Goal: Task Accomplishment & Management: Manage account settings

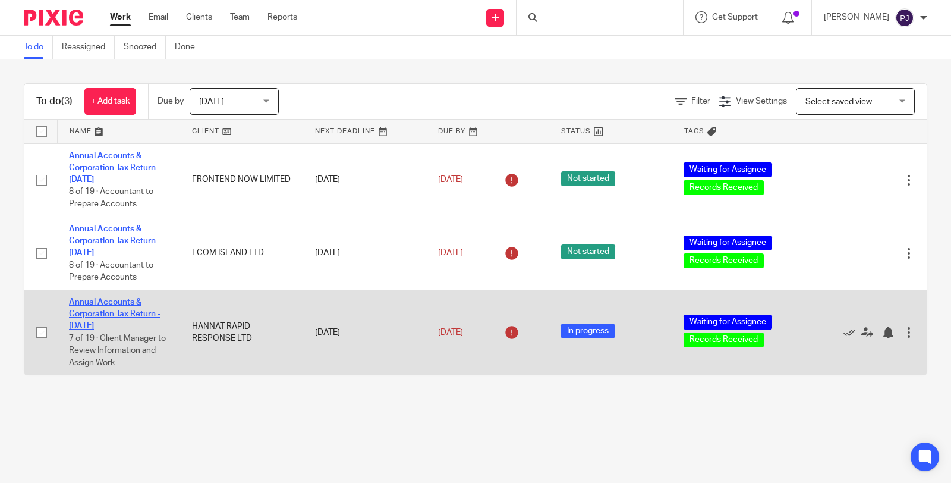
click at [119, 323] on link "Annual Accounts & Corporation Tax Return - [DATE]" at bounding box center [115, 314] width 92 height 33
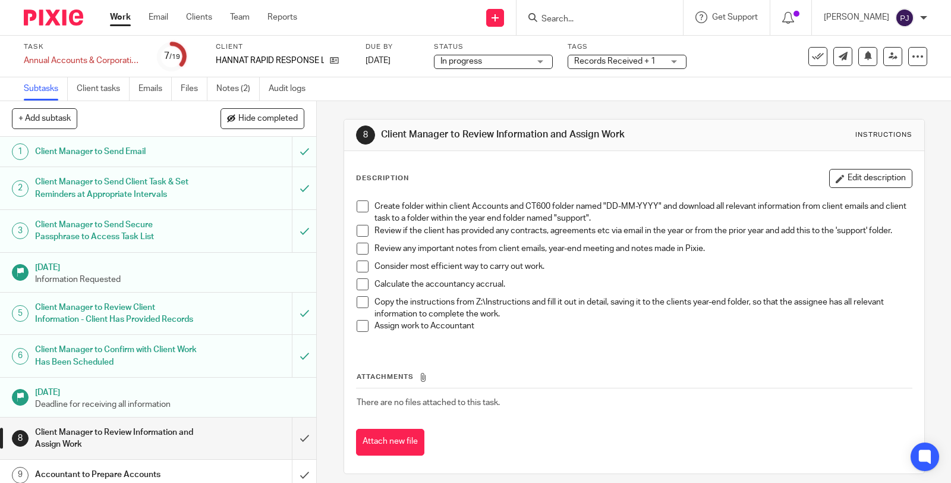
click at [529, 67] on span "In progress" at bounding box center [484, 61] width 89 height 12
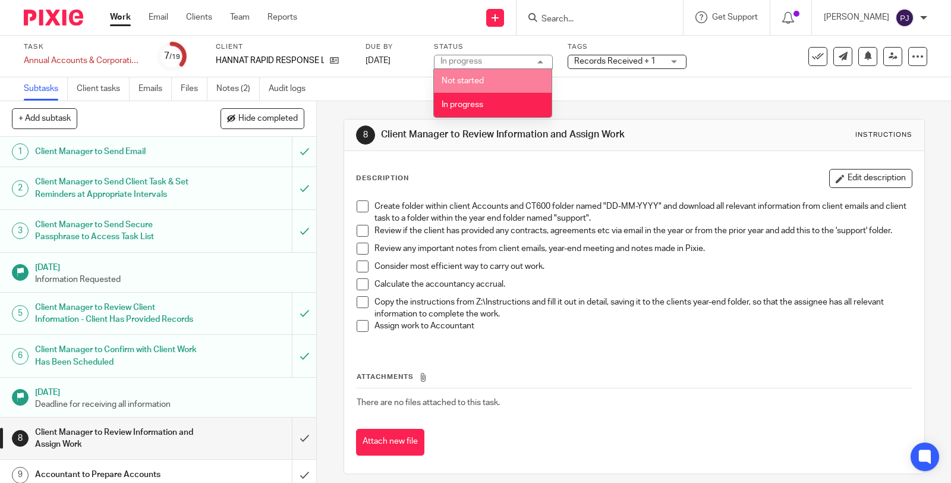
drag, startPoint x: 589, startPoint y: 97, endPoint x: 603, endPoint y: 73, distance: 27.9
click at [590, 97] on div "Subtasks Client tasks Emails Files Notes (2) Audit logs" at bounding box center [475, 89] width 951 height 24
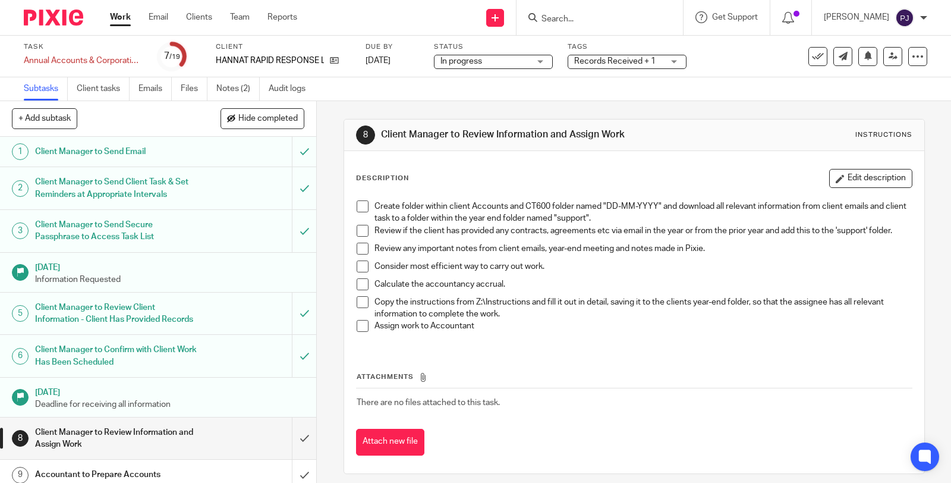
click at [607, 60] on span "Records Received + 1" at bounding box center [614, 61] width 81 height 8
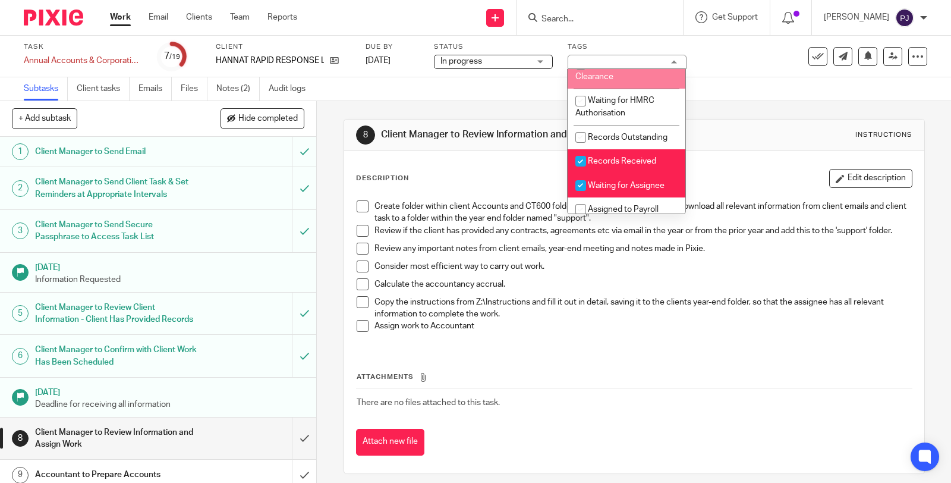
scroll to position [198, 0]
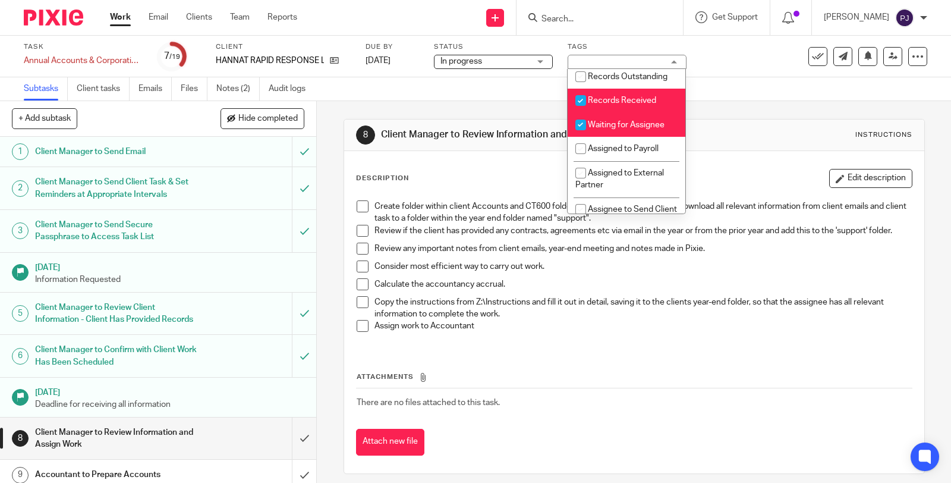
click at [594, 113] on li "Records Received" at bounding box center [627, 101] width 118 height 24
checkbox input "false"
click at [593, 129] on span "Waiting for Assignee" at bounding box center [626, 125] width 77 height 8
checkbox input "false"
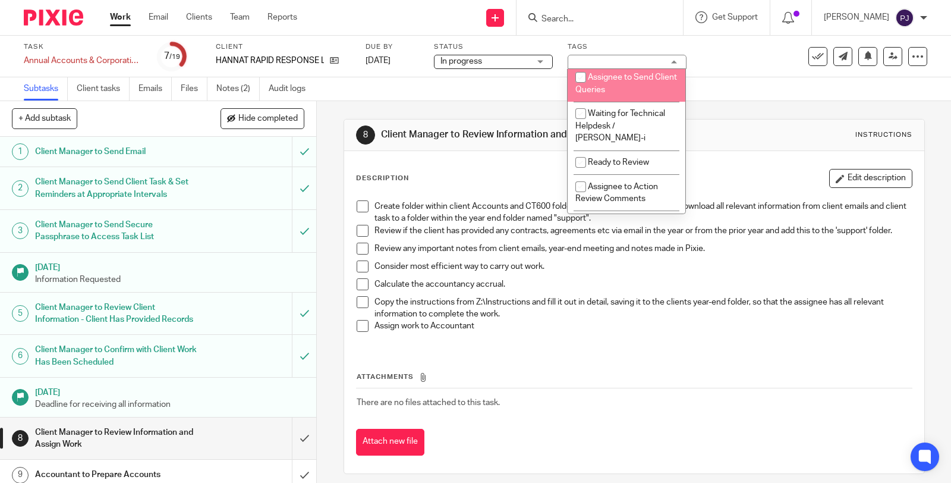
scroll to position [396, 0]
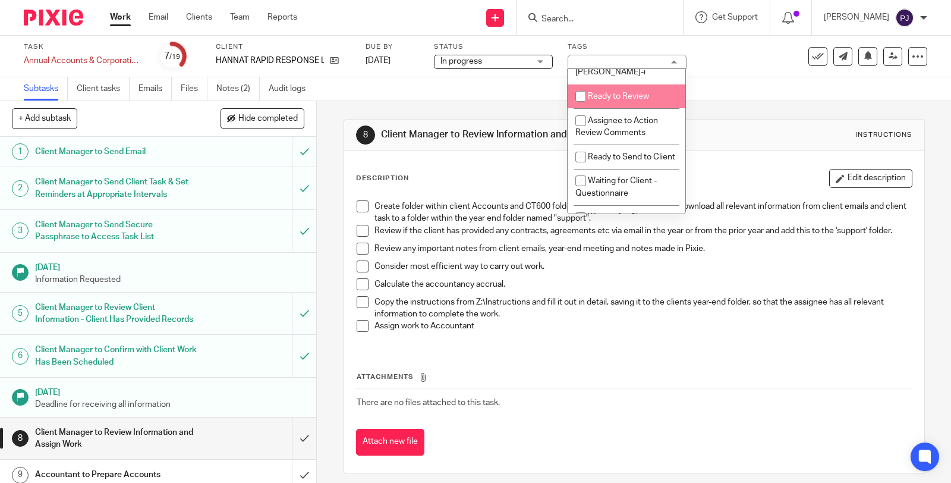
click at [606, 99] on span "Ready to Review" at bounding box center [618, 96] width 61 height 8
checkbox input "true"
click at [626, 56] on div "Ready to Review" at bounding box center [627, 62] width 119 height 14
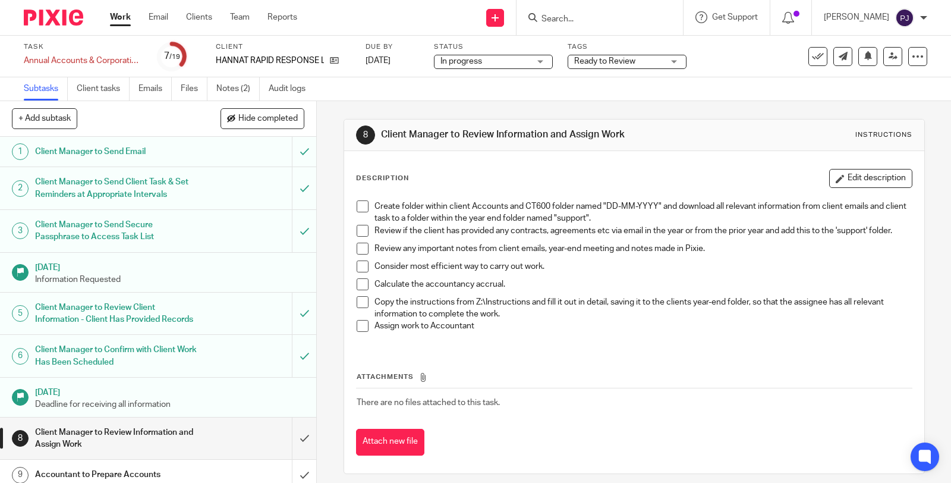
click at [634, 61] on span "Ready to Review" at bounding box center [604, 61] width 61 height 8
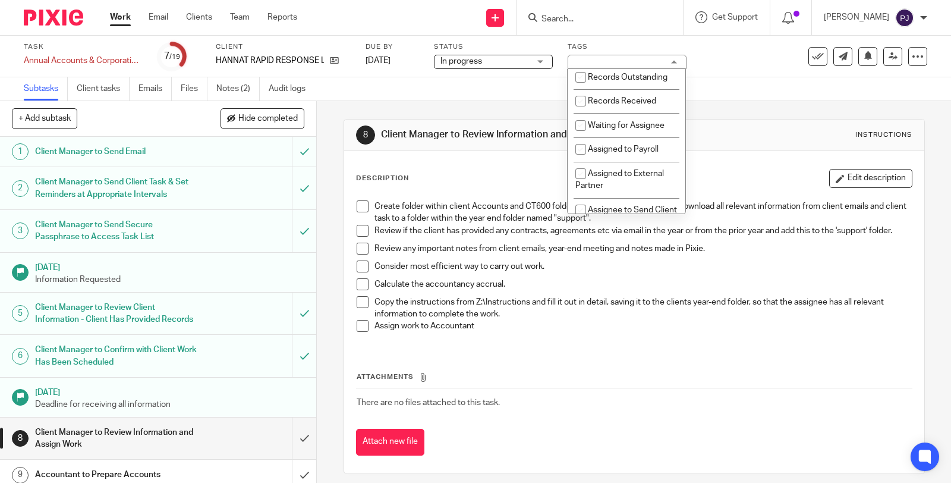
scroll to position [198, 0]
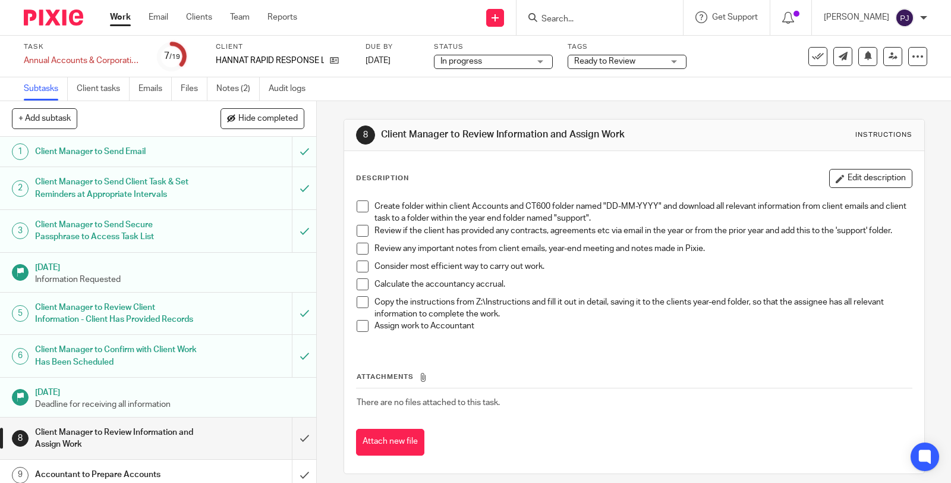
click at [407, 87] on div "Subtasks Client tasks Emails Files Notes (2) Audit logs" at bounding box center [475, 89] width 951 height 24
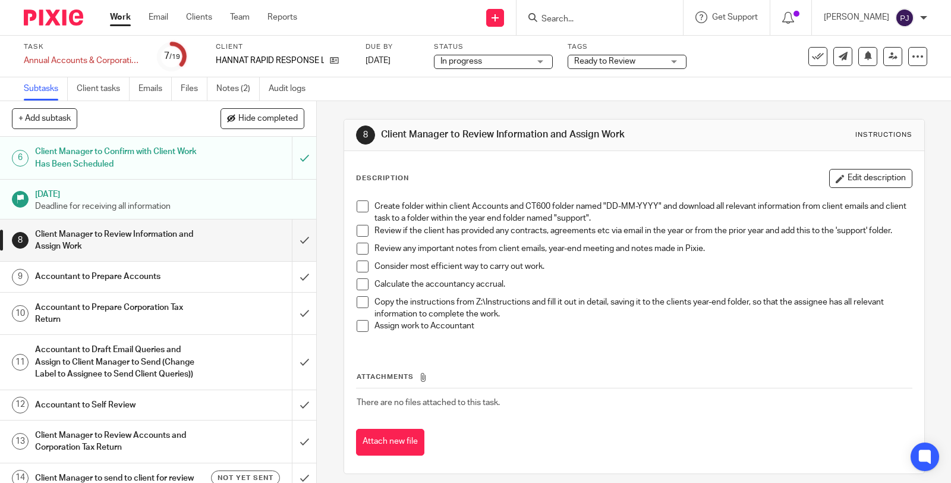
click at [108, 285] on h1 "Accountant to Prepare Accounts" at bounding box center [116, 276] width 163 height 18
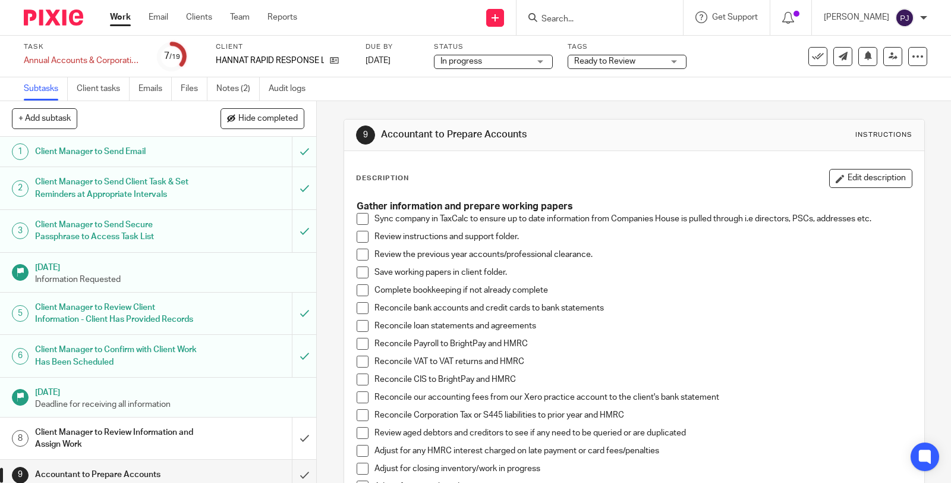
click at [359, 220] on span at bounding box center [363, 219] width 12 height 12
click at [360, 241] on span at bounding box center [363, 237] width 12 height 12
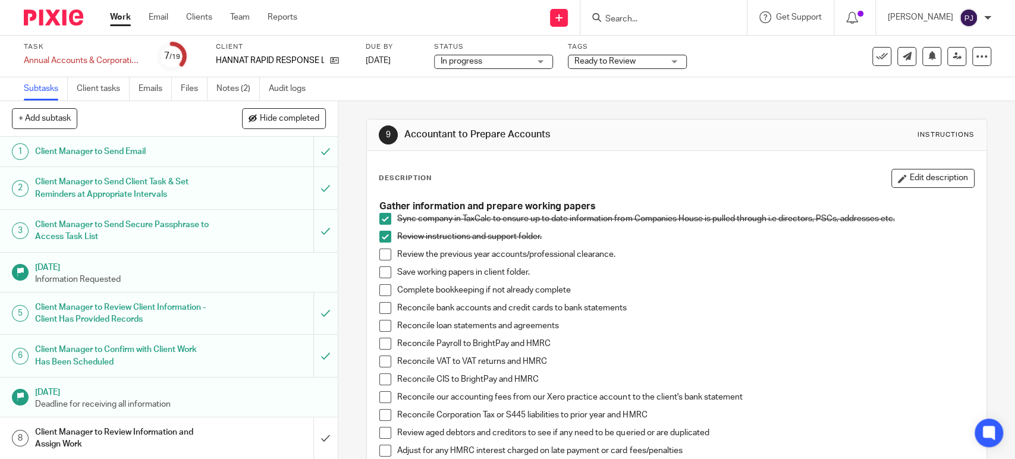
click at [381, 253] on span at bounding box center [385, 254] width 12 height 12
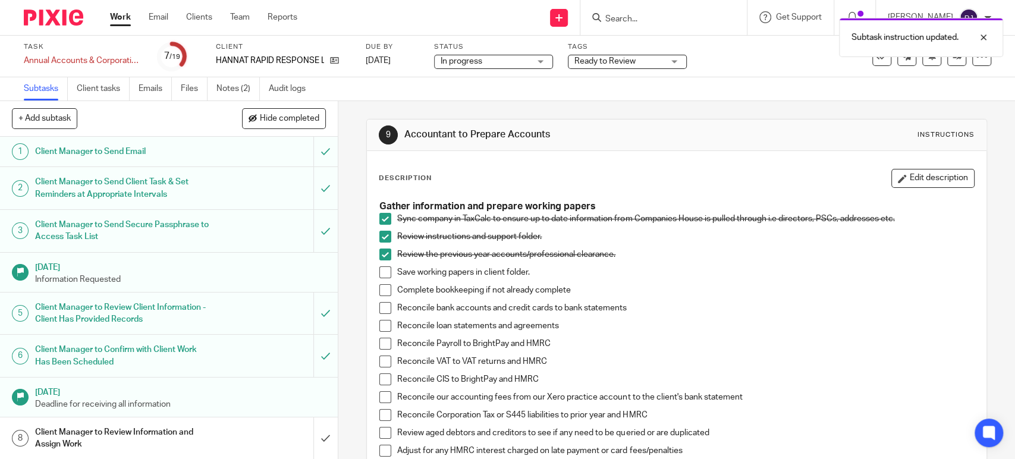
click at [380, 273] on span at bounding box center [385, 272] width 12 height 12
click at [380, 309] on span at bounding box center [385, 308] width 12 height 12
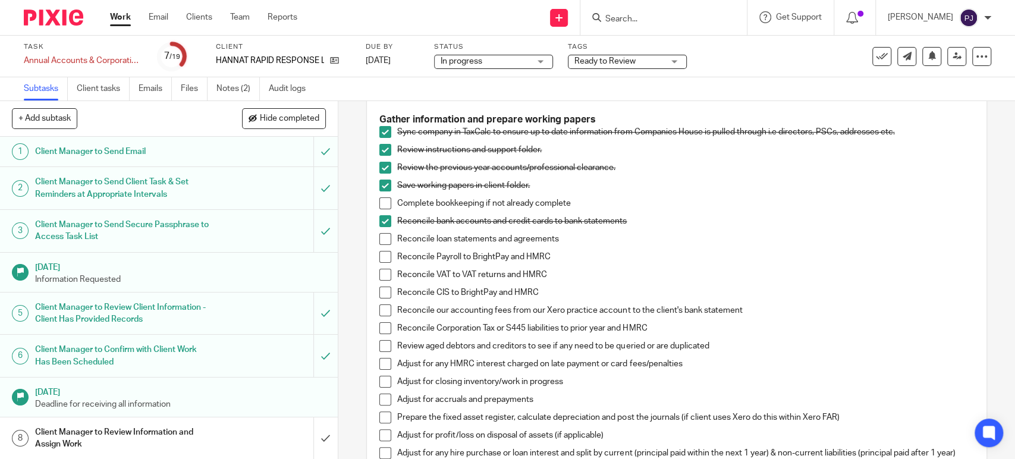
scroll to position [132, 0]
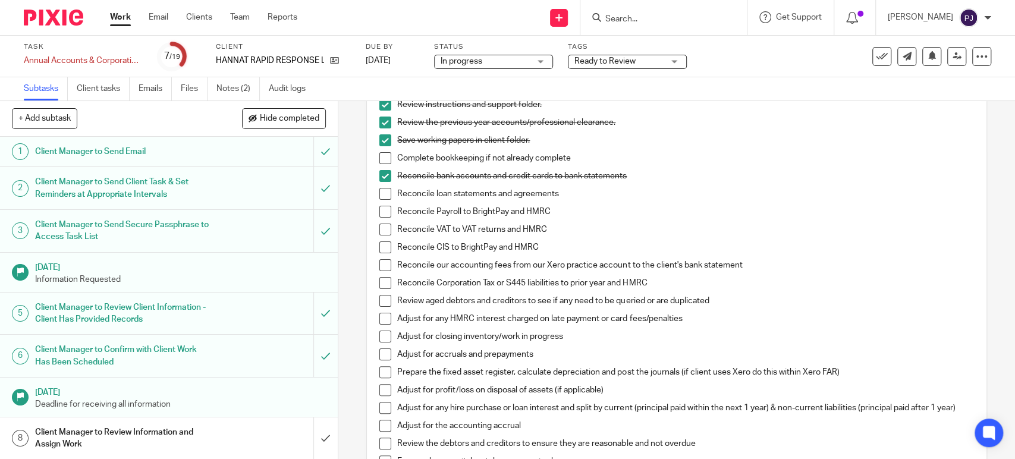
click at [382, 189] on span at bounding box center [385, 194] width 12 height 12
click at [382, 213] on span at bounding box center [385, 212] width 12 height 12
click at [380, 229] on span at bounding box center [385, 229] width 12 height 12
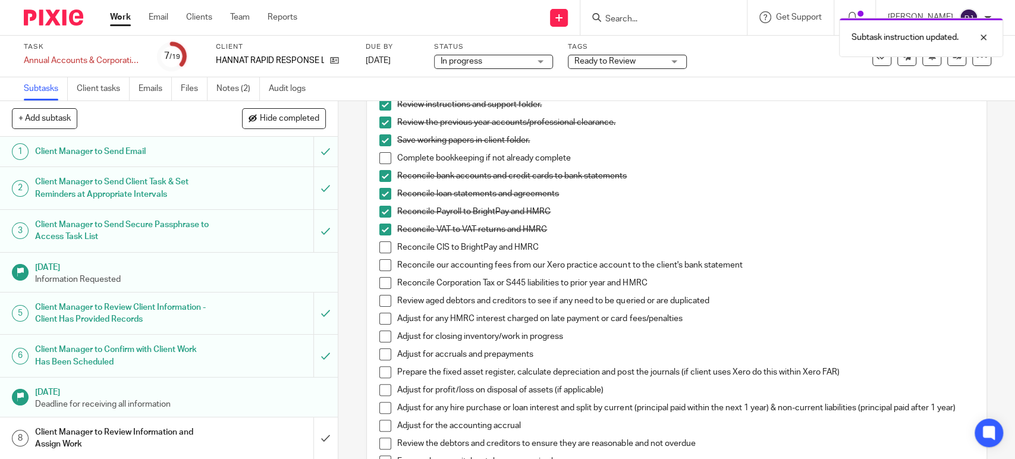
click at [379, 269] on span at bounding box center [385, 265] width 12 height 12
click at [385, 287] on span at bounding box center [385, 283] width 12 height 12
click at [382, 302] on span at bounding box center [385, 301] width 12 height 12
click at [383, 318] on span at bounding box center [385, 319] width 12 height 12
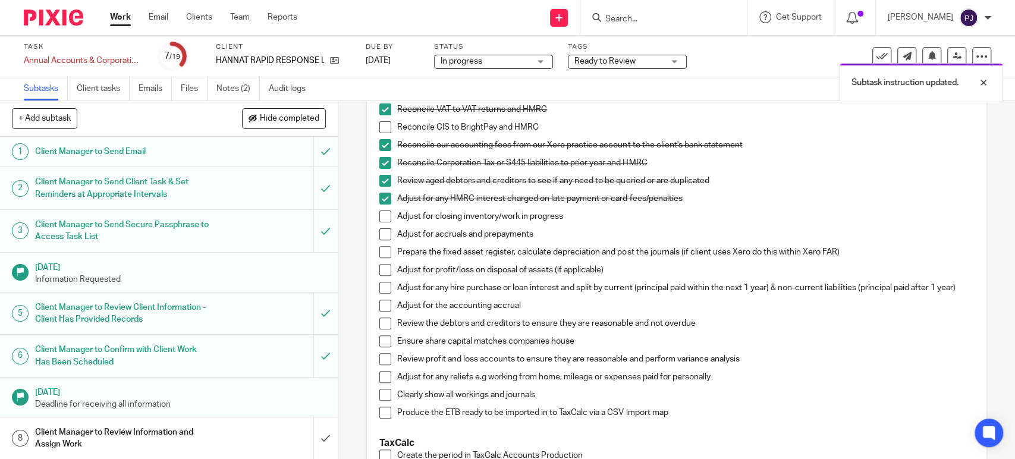
scroll to position [264, 0]
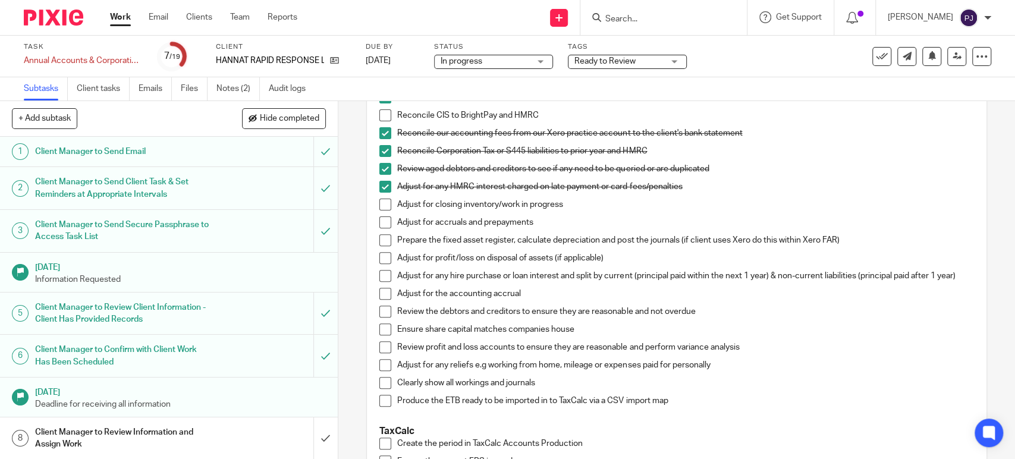
click at [380, 219] on span at bounding box center [385, 222] width 12 height 12
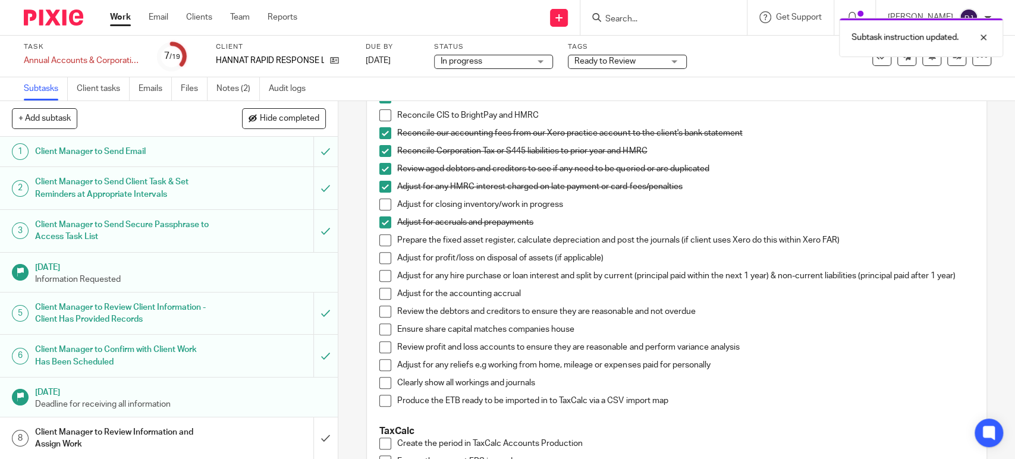
click at [380, 241] on span at bounding box center [385, 240] width 12 height 12
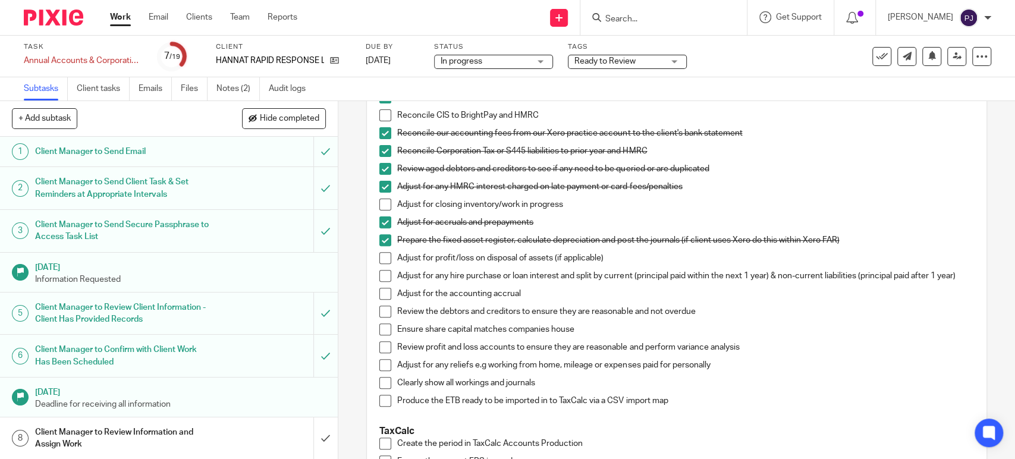
click at [384, 276] on span at bounding box center [385, 276] width 12 height 12
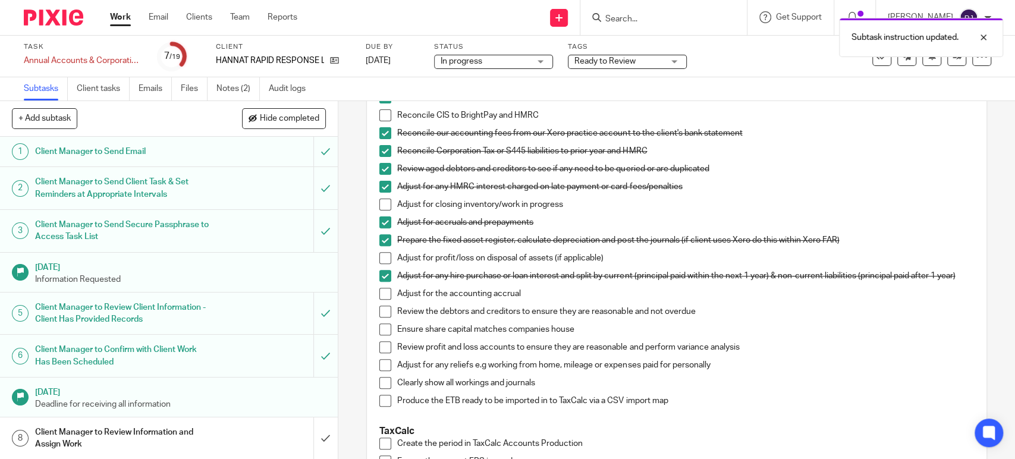
click at [379, 300] on span at bounding box center [385, 294] width 12 height 12
click at [380, 316] on span at bounding box center [385, 311] width 12 height 12
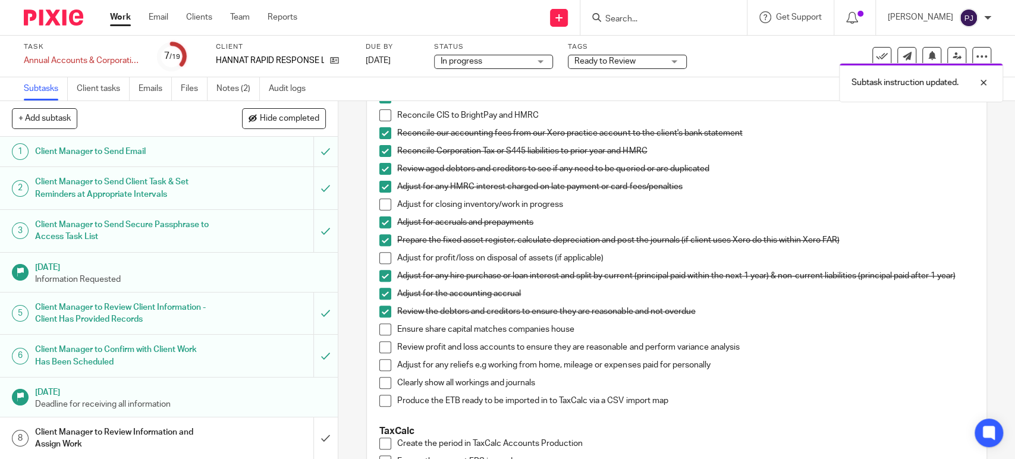
click at [379, 335] on span at bounding box center [385, 329] width 12 height 12
click at [382, 353] on span at bounding box center [385, 347] width 12 height 12
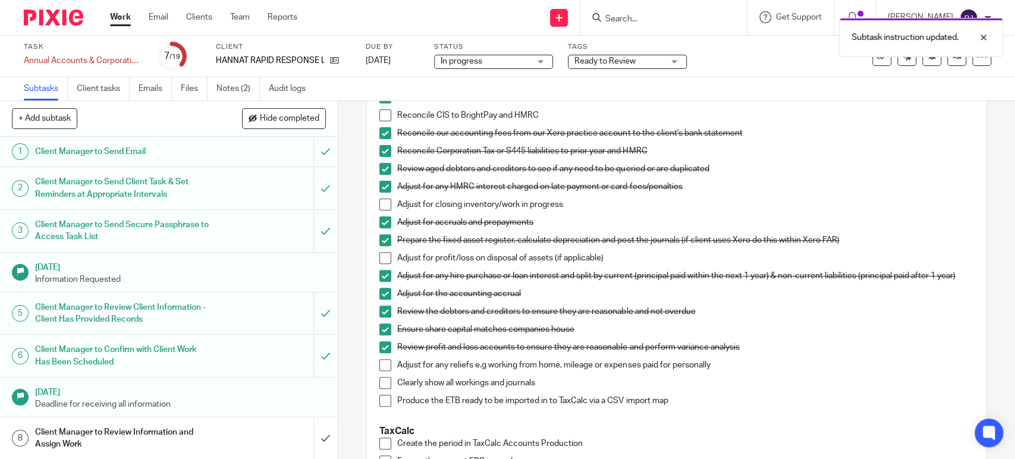
click at [382, 366] on span at bounding box center [385, 365] width 12 height 12
click at [379, 387] on span at bounding box center [385, 383] width 12 height 12
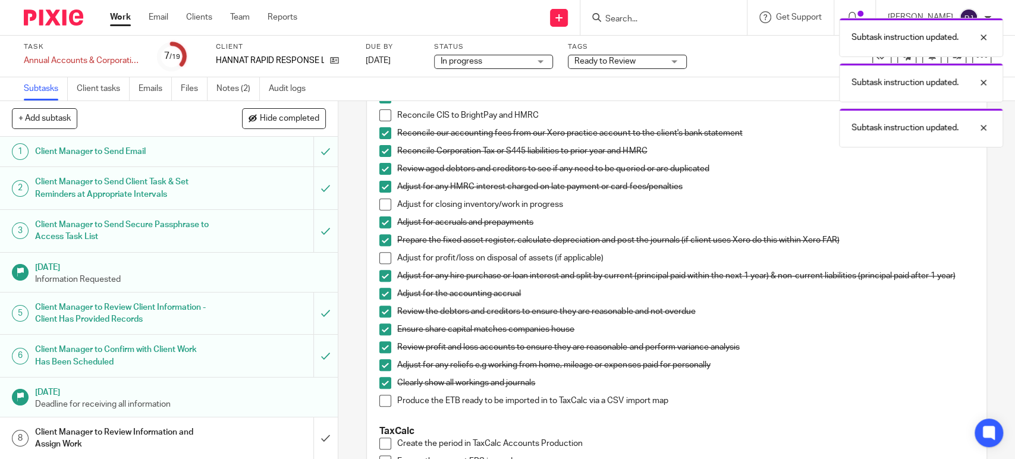
click at [383, 407] on span at bounding box center [385, 401] width 12 height 12
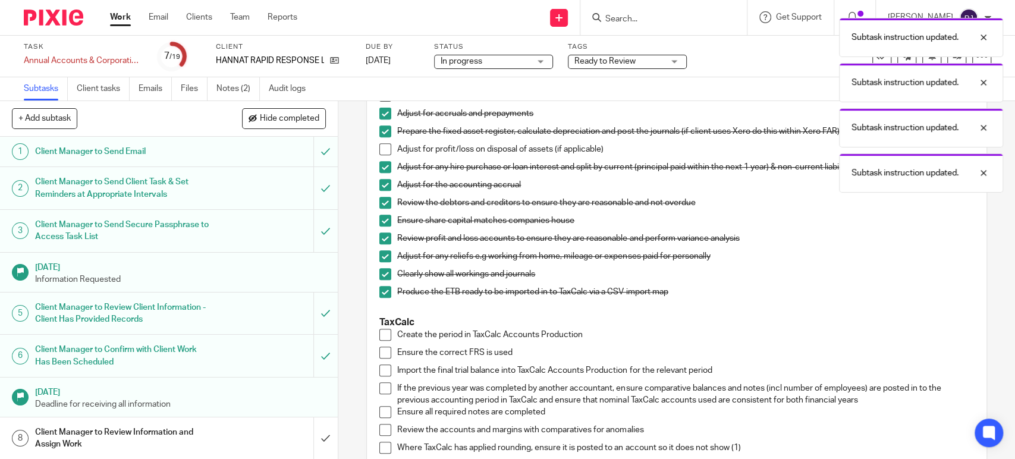
scroll to position [528, 0]
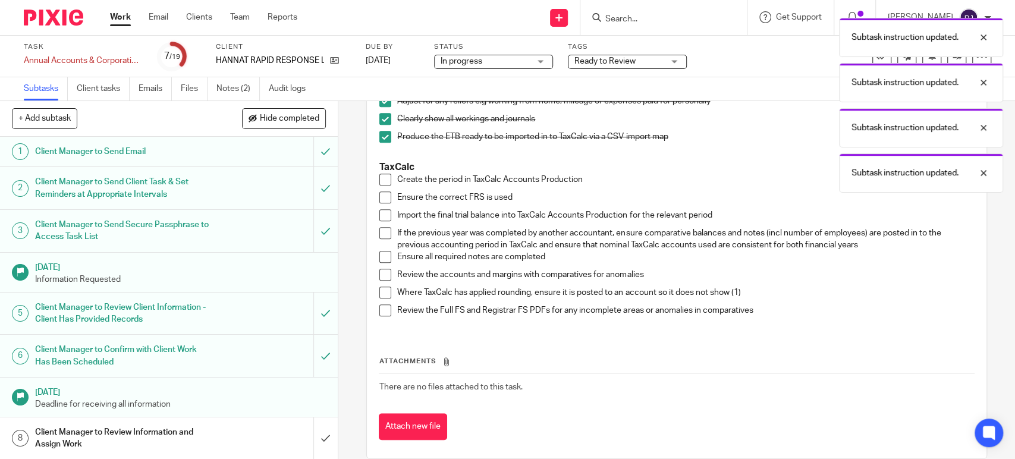
click at [382, 185] on span at bounding box center [385, 180] width 12 height 12
click at [382, 199] on span at bounding box center [385, 197] width 12 height 12
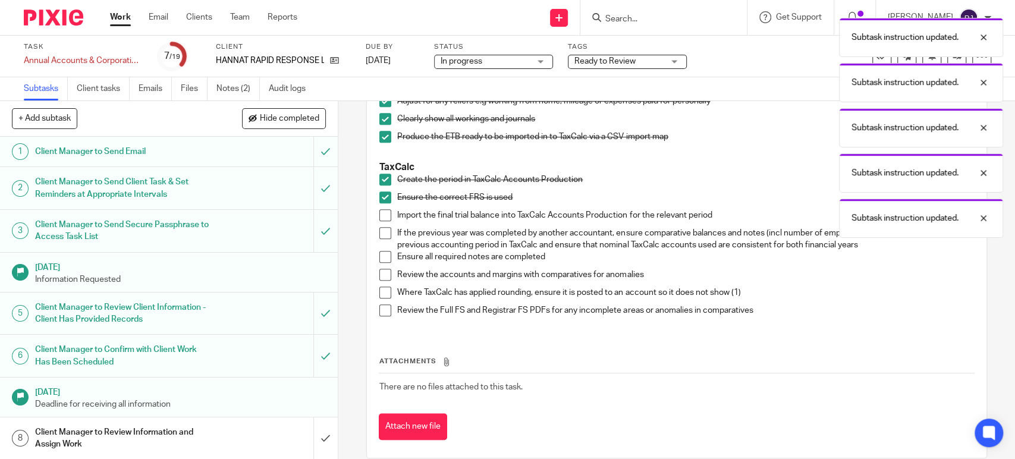
click at [379, 218] on span at bounding box center [385, 215] width 12 height 12
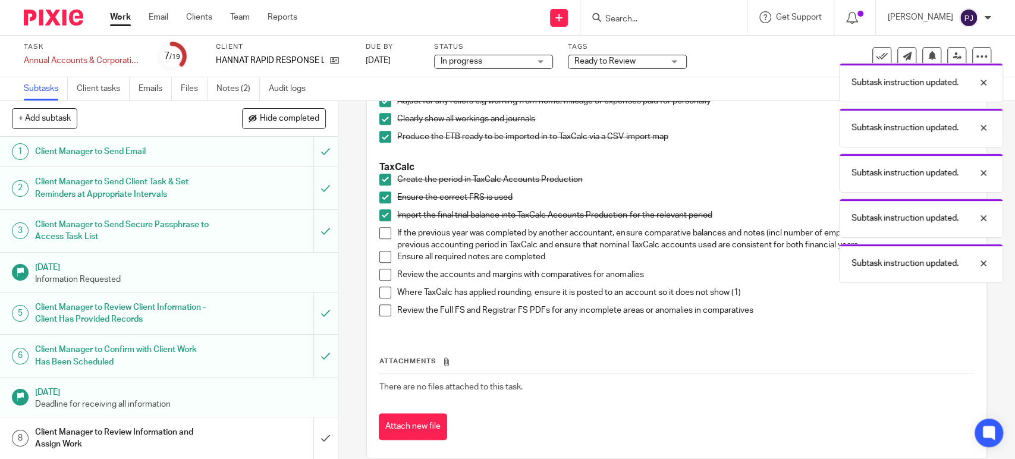
click at [382, 238] on span at bounding box center [385, 233] width 12 height 12
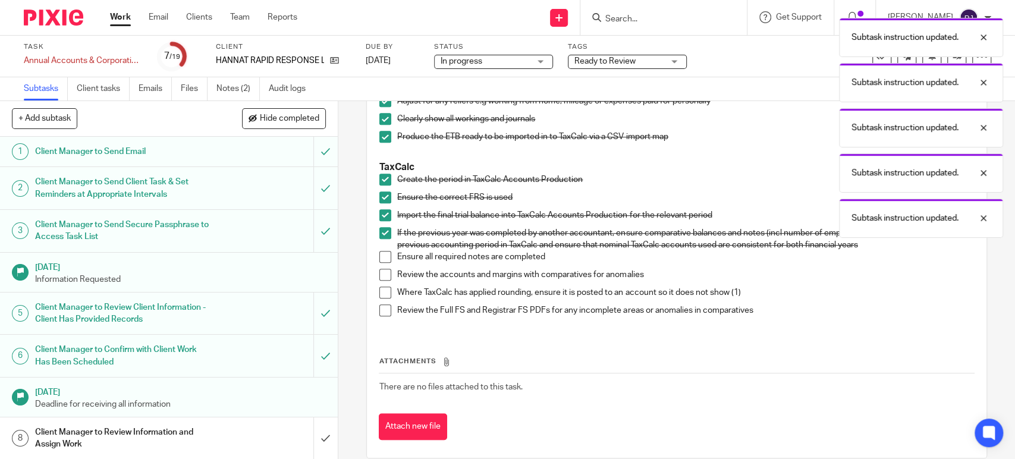
click at [380, 245] on li "If the previous year was completed by another accountant, ensure comparative ba…" at bounding box center [676, 239] width 594 height 24
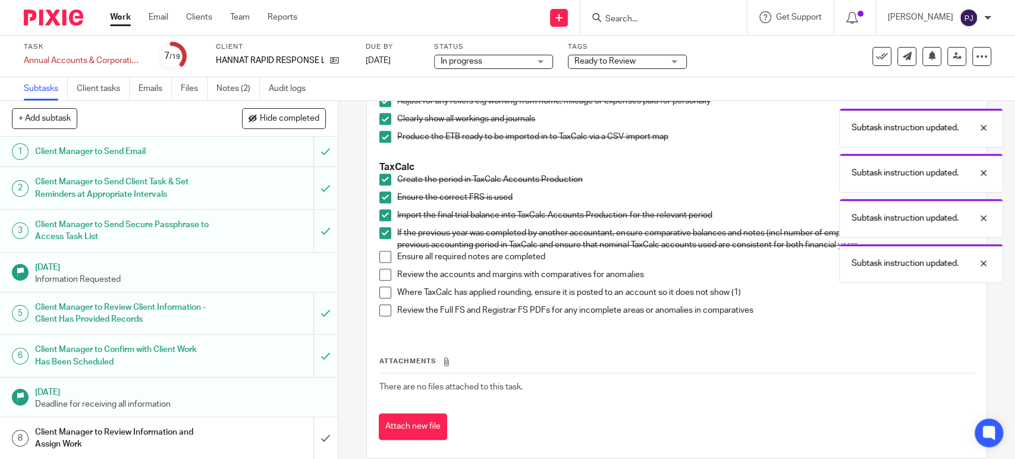
click at [385, 239] on span at bounding box center [385, 233] width 12 height 12
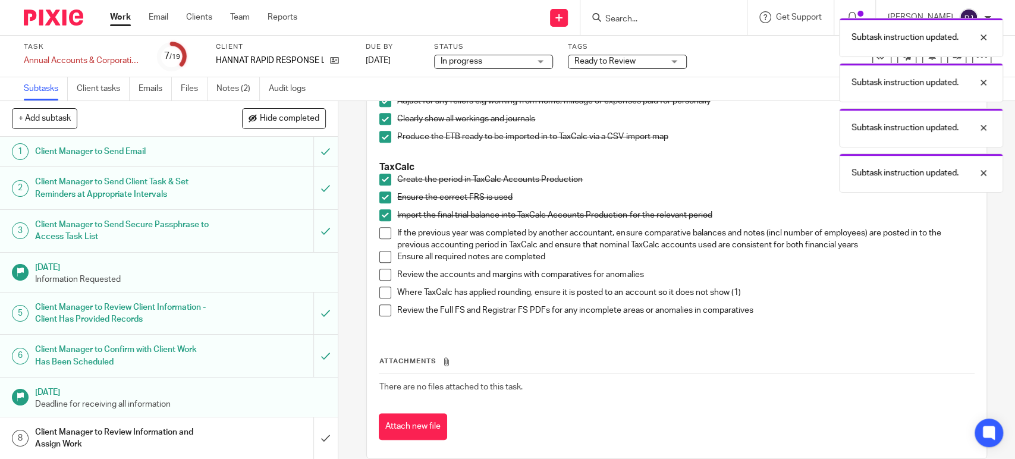
click at [380, 263] on span at bounding box center [385, 257] width 12 height 12
click at [385, 279] on span at bounding box center [385, 275] width 12 height 12
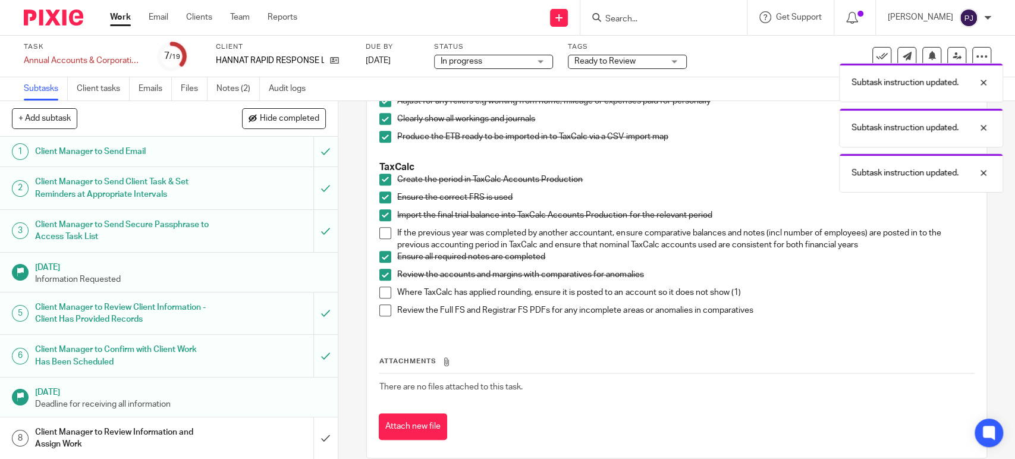
click at [380, 294] on span at bounding box center [385, 292] width 12 height 12
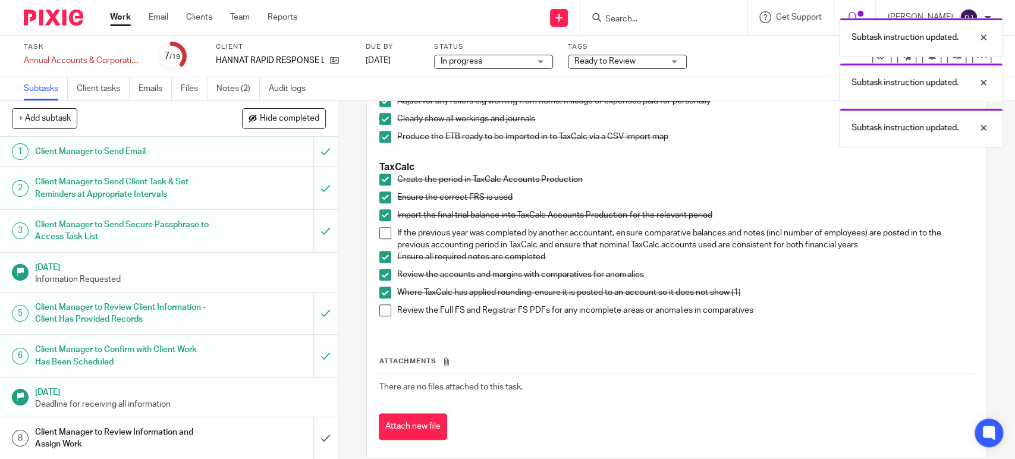
click at [379, 316] on span at bounding box center [385, 310] width 12 height 12
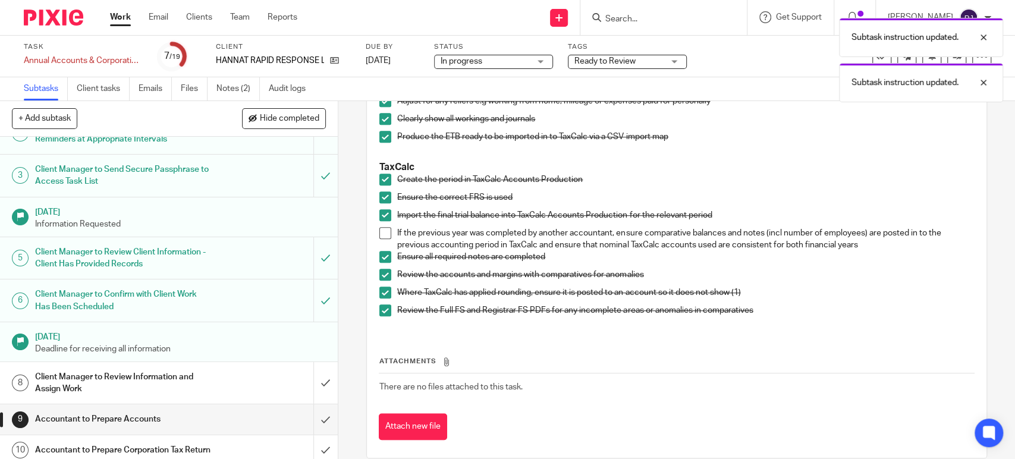
scroll to position [198, 0]
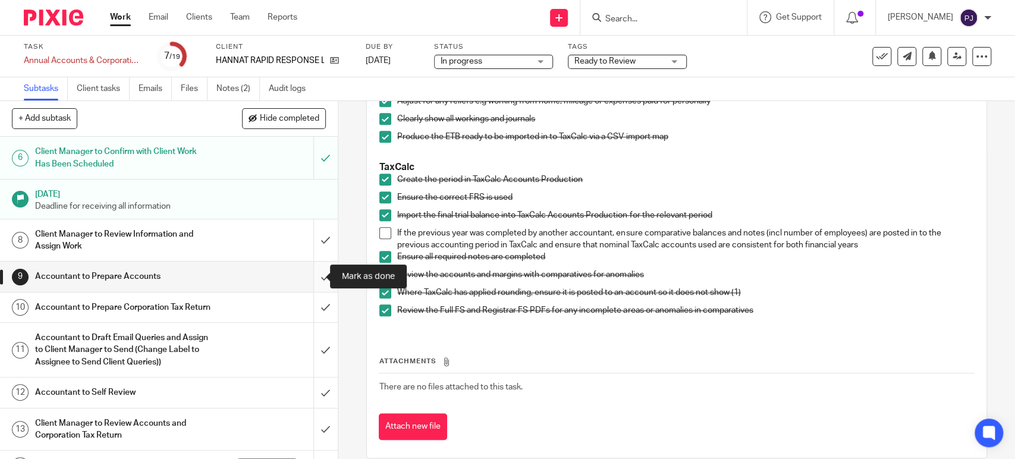
click at [309, 278] on input "submit" at bounding box center [169, 277] width 338 height 30
click at [247, 282] on div "Accountant to Prepare Accounts" at bounding box center [168, 276] width 266 height 18
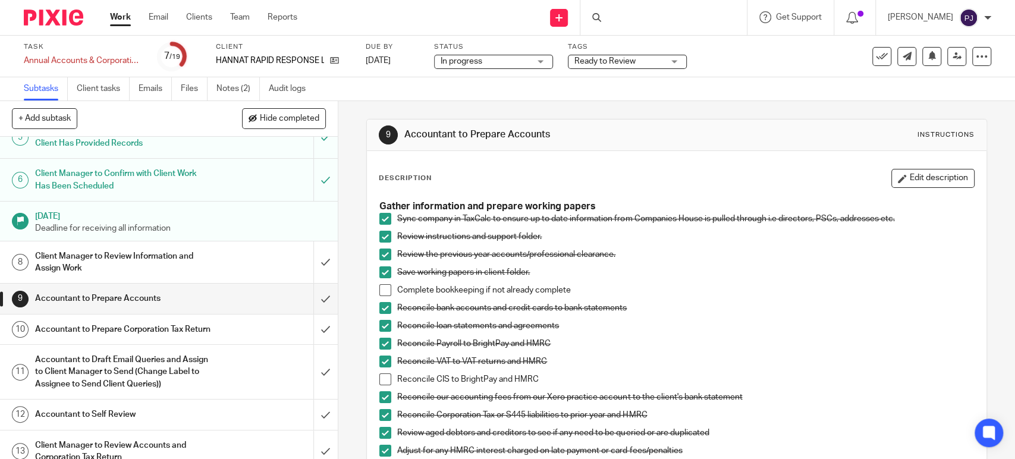
scroll to position [198, 0]
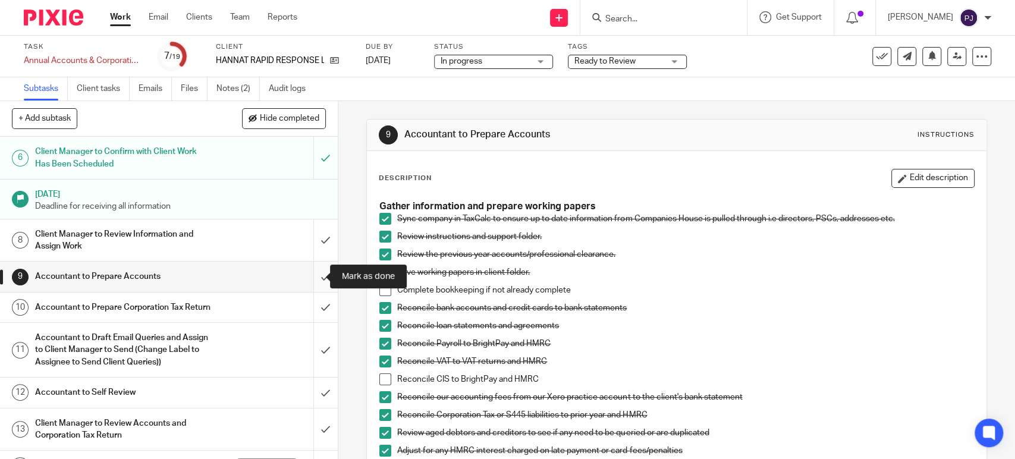
click at [316, 274] on input "submit" at bounding box center [169, 277] width 338 height 30
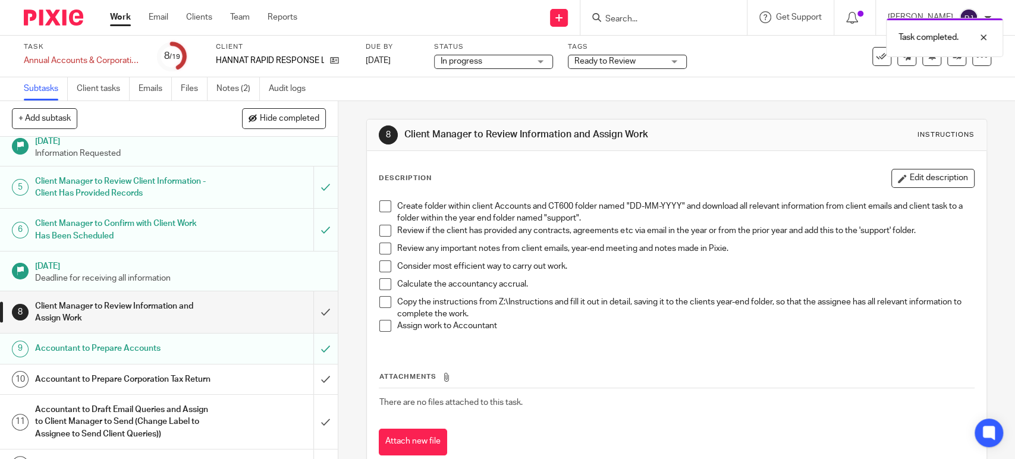
scroll to position [132, 0]
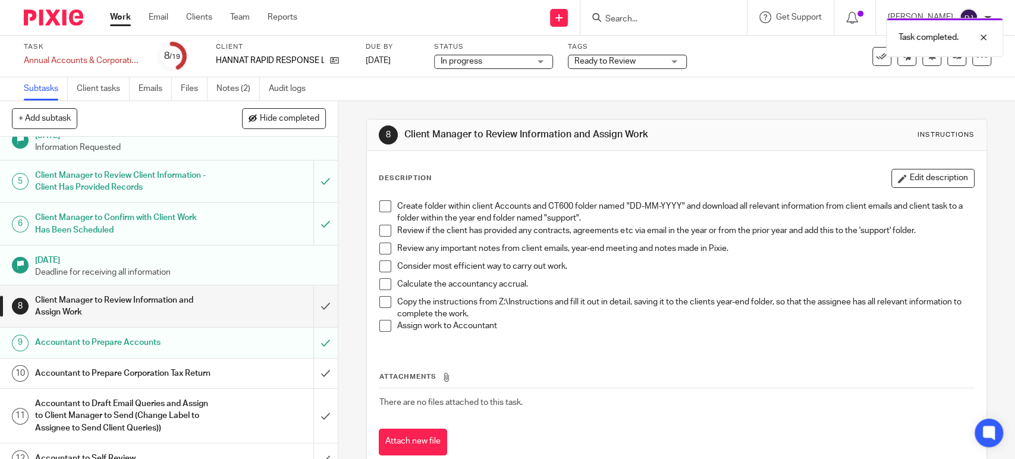
click at [282, 343] on div "Accountant to Prepare Accounts" at bounding box center [168, 342] width 266 height 18
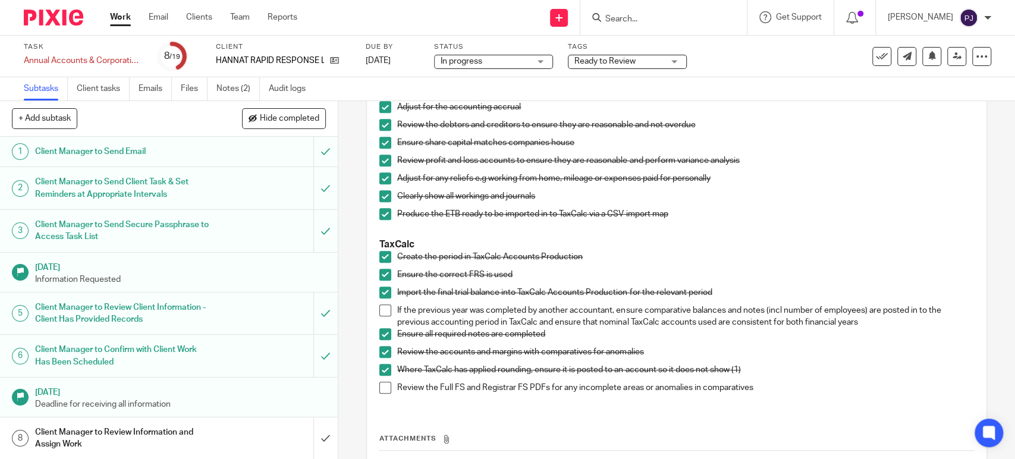
scroll to position [462, 0]
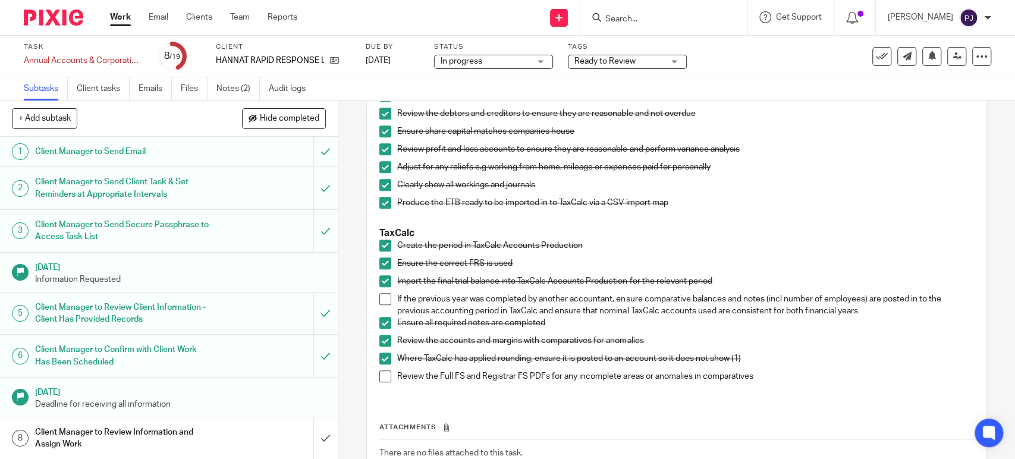
click at [382, 380] on span at bounding box center [385, 376] width 12 height 12
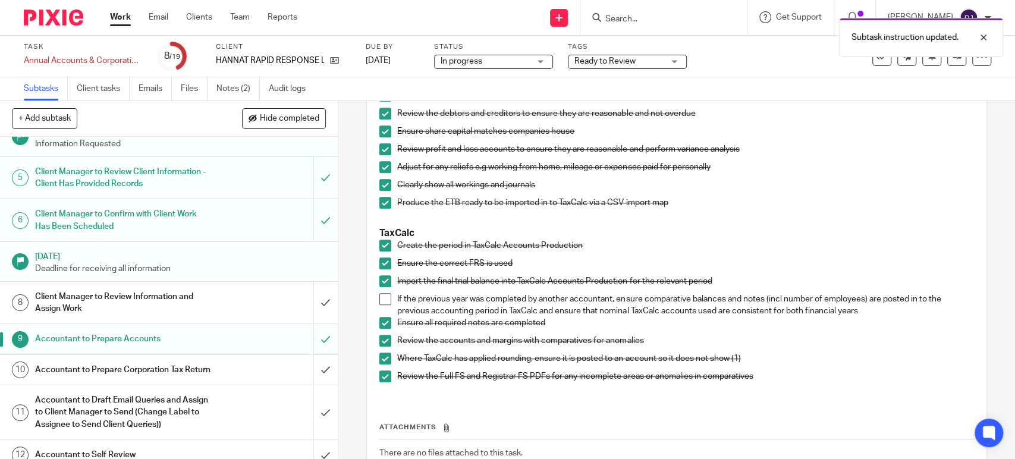
scroll to position [198, 0]
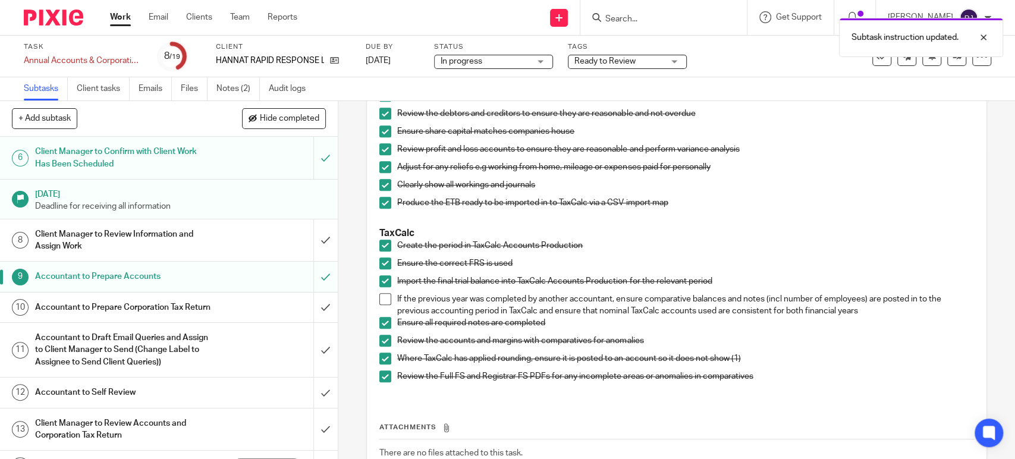
click at [190, 310] on h1 "Accountant to Prepare Corporation Tax Return" at bounding box center [124, 307] width 178 height 18
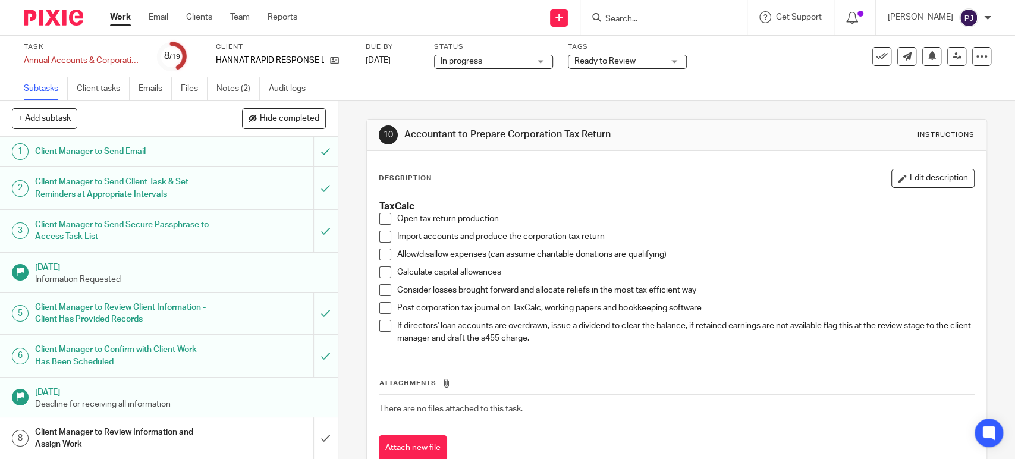
click at [383, 222] on span at bounding box center [385, 219] width 12 height 12
click at [380, 240] on span at bounding box center [385, 237] width 12 height 12
drag, startPoint x: 379, startPoint y: 253, endPoint x: 380, endPoint y: 262, distance: 8.5
click at [379, 253] on span at bounding box center [385, 254] width 12 height 12
click at [382, 270] on span at bounding box center [385, 272] width 12 height 12
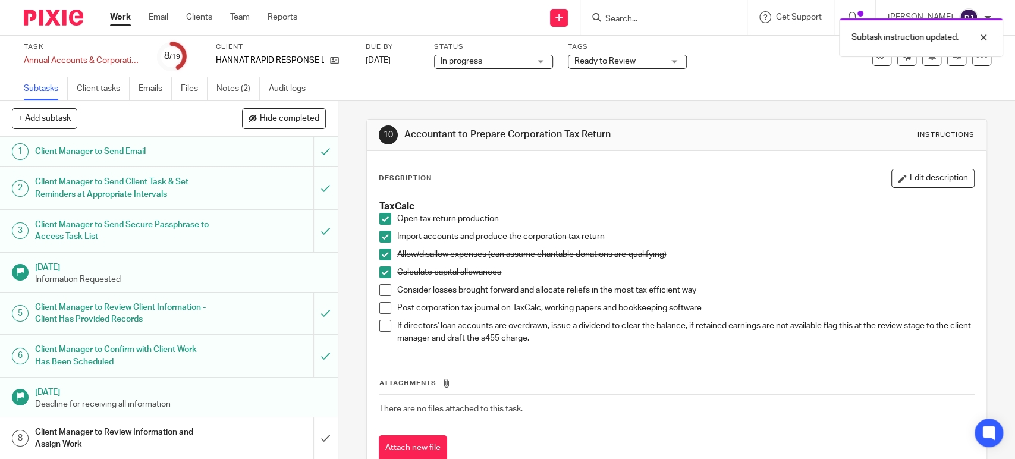
click at [385, 304] on span at bounding box center [385, 308] width 12 height 12
click at [379, 324] on span at bounding box center [385, 326] width 12 height 12
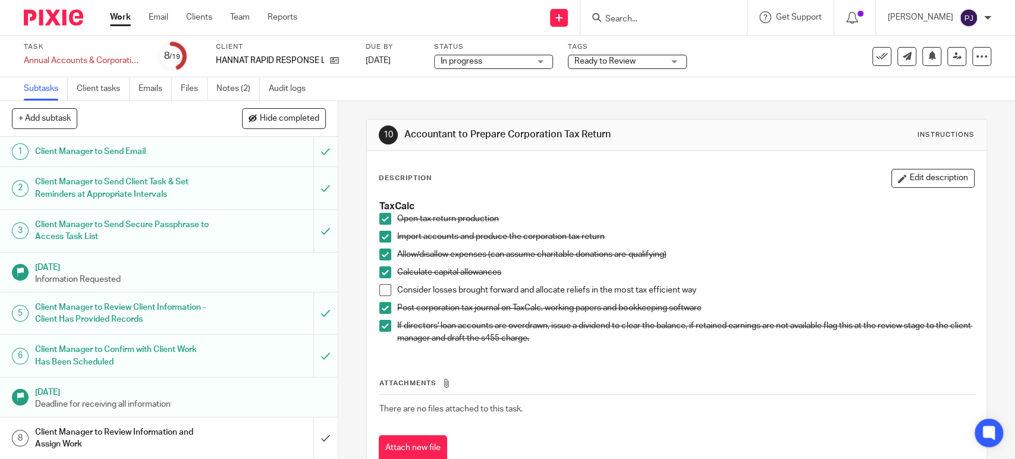
click at [379, 326] on span at bounding box center [385, 326] width 12 height 12
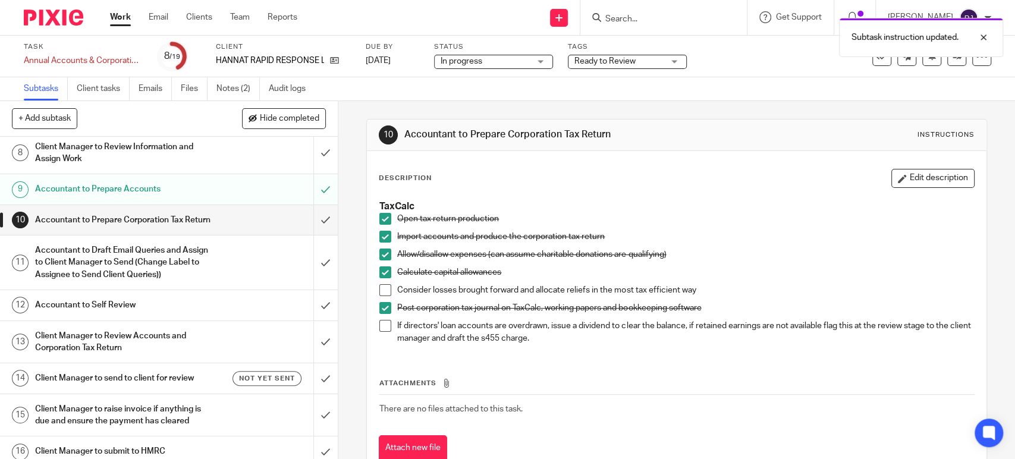
scroll to position [264, 0]
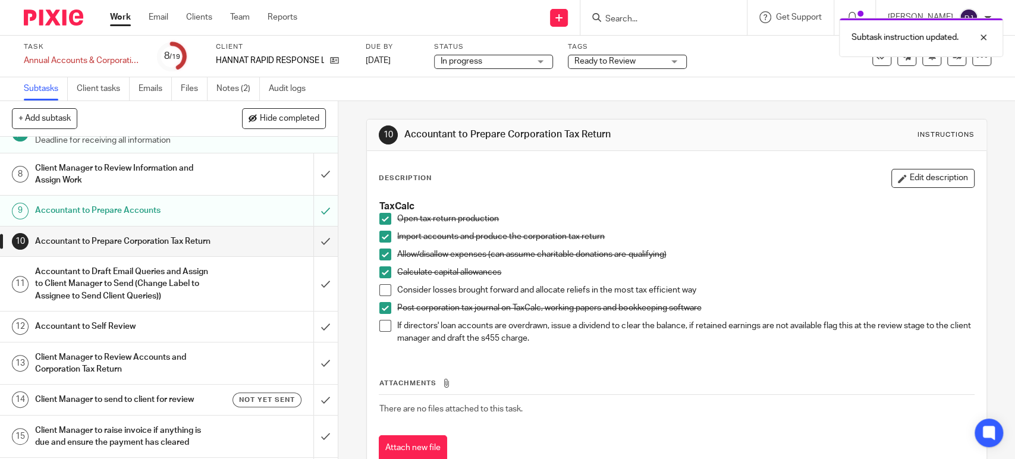
drag, startPoint x: 310, startPoint y: 213, endPoint x: 242, endPoint y: 221, distance: 67.5
click at [242, 221] on div "9 Accountant to Prepare Accounts" at bounding box center [169, 211] width 338 height 30
click at [308, 208] on input "submit" at bounding box center [169, 211] width 338 height 30
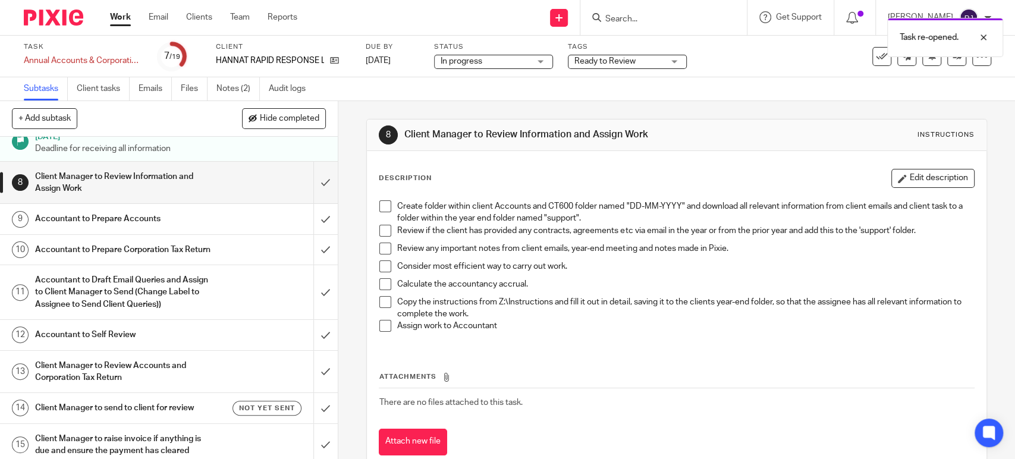
scroll to position [264, 0]
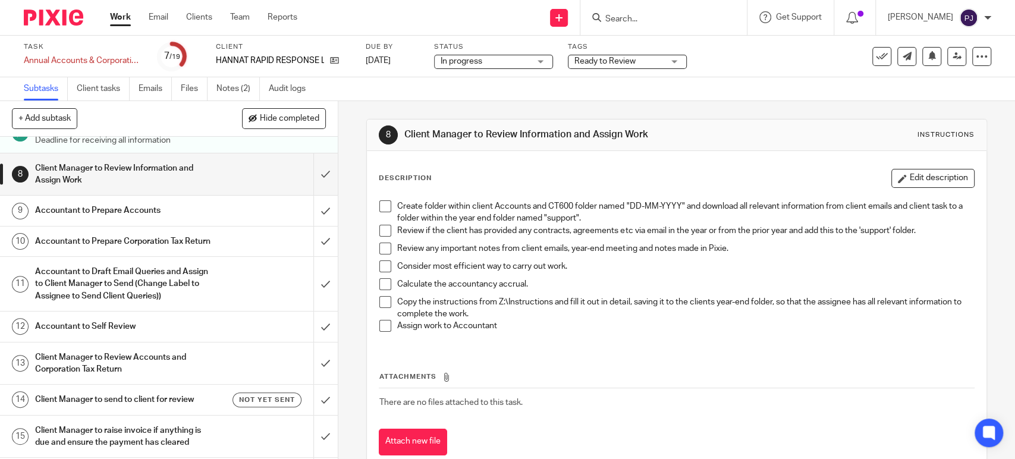
click at [252, 218] on div "Accountant to Prepare Accounts" at bounding box center [168, 210] width 266 height 18
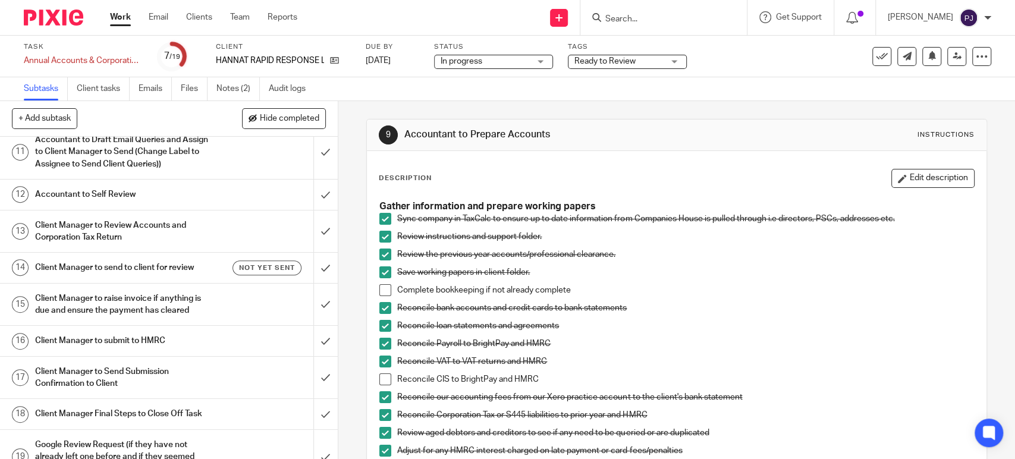
scroll to position [330, 0]
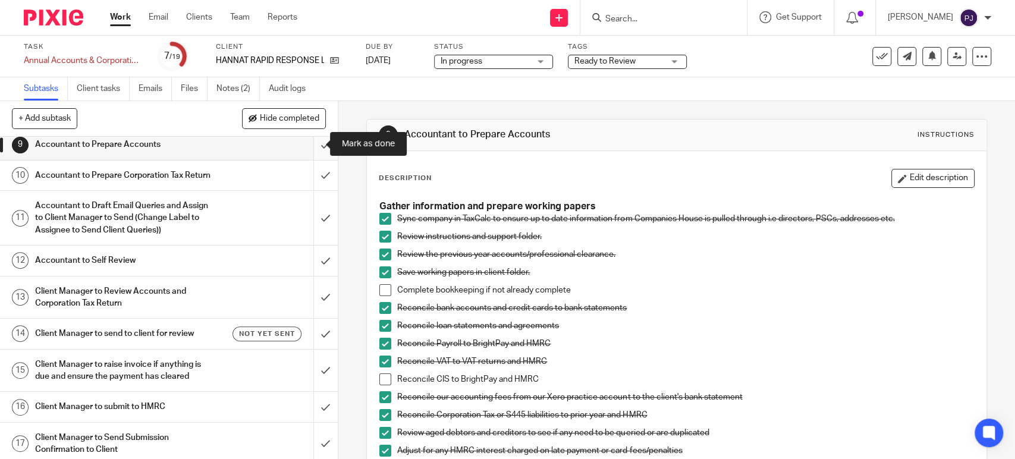
click at [309, 141] on input "submit" at bounding box center [169, 145] width 338 height 30
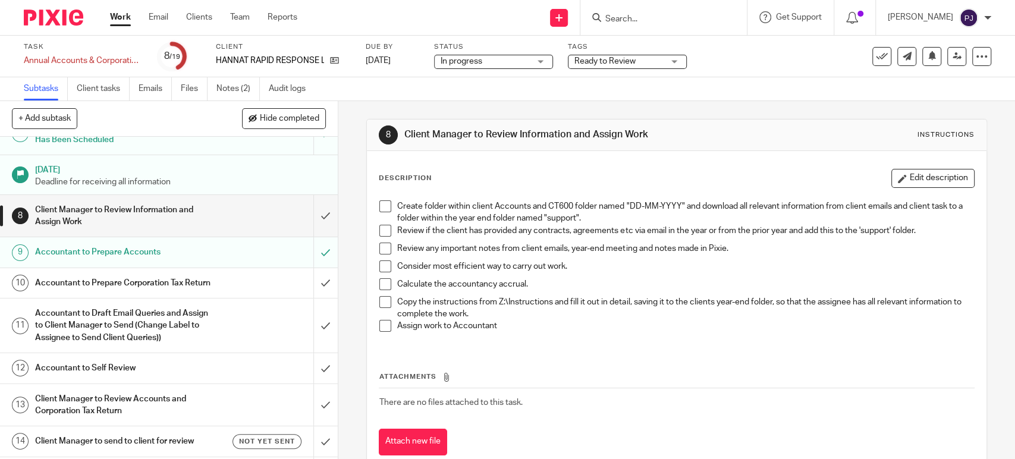
scroll to position [264, 0]
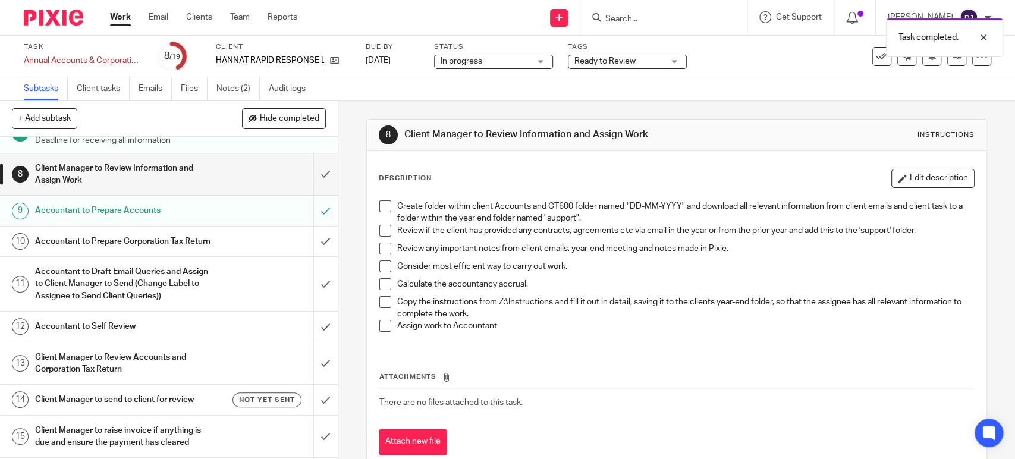
click at [152, 241] on h1 "Accountant to Prepare Corporation Tax Return" at bounding box center [124, 241] width 178 height 18
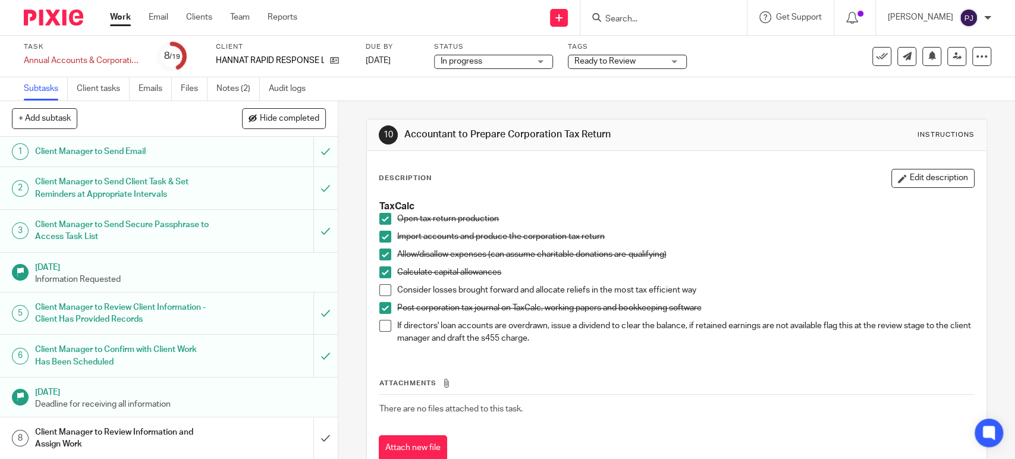
scroll to position [198, 0]
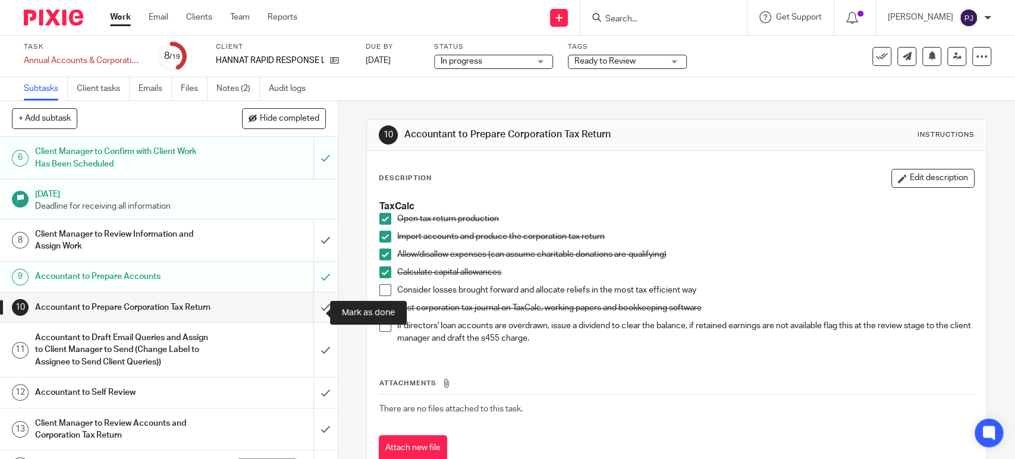
click at [309, 314] on input "submit" at bounding box center [169, 307] width 338 height 30
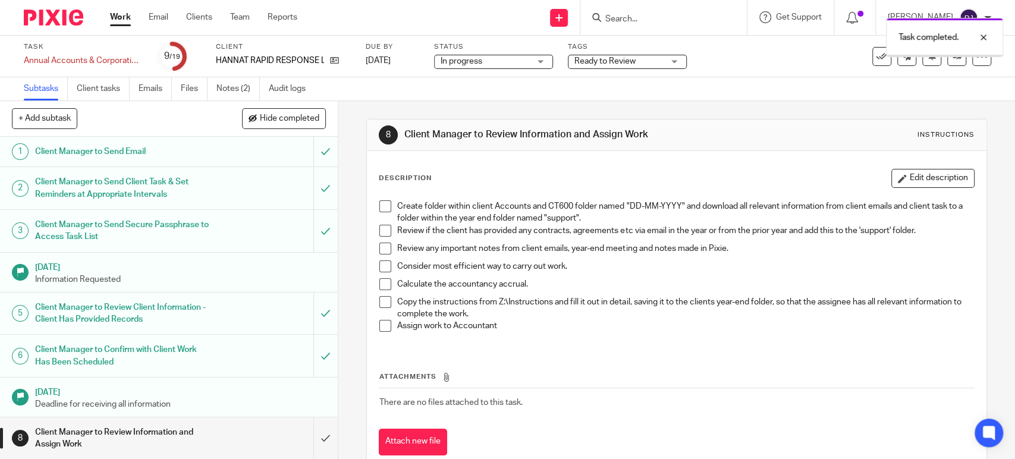
scroll to position [264, 0]
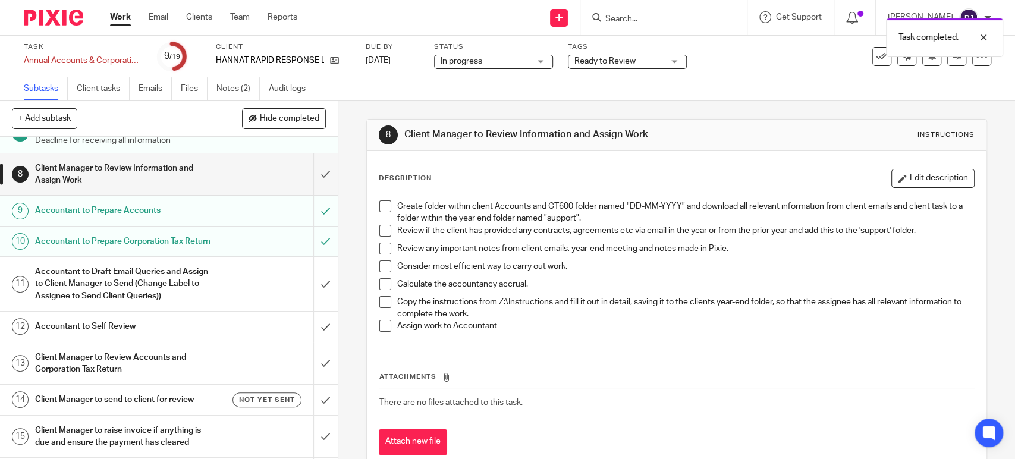
click at [143, 335] on h1 "Accountant to Self Review" at bounding box center [124, 326] width 178 height 18
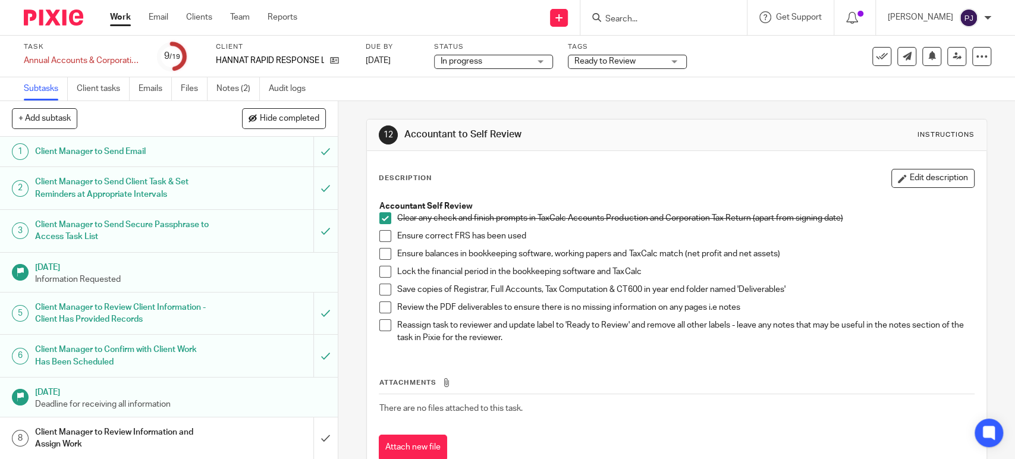
scroll to position [37, 0]
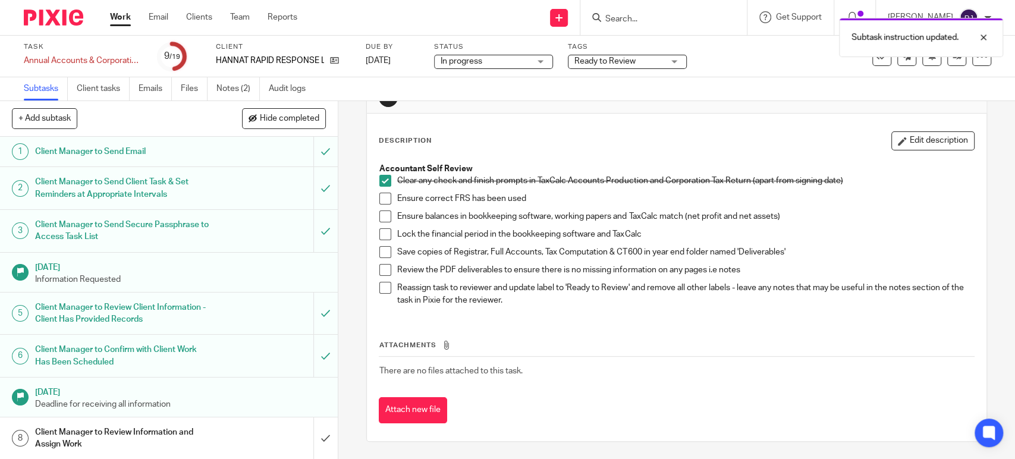
click at [382, 196] on span at bounding box center [385, 199] width 12 height 12
click at [382, 218] on span at bounding box center [385, 216] width 12 height 12
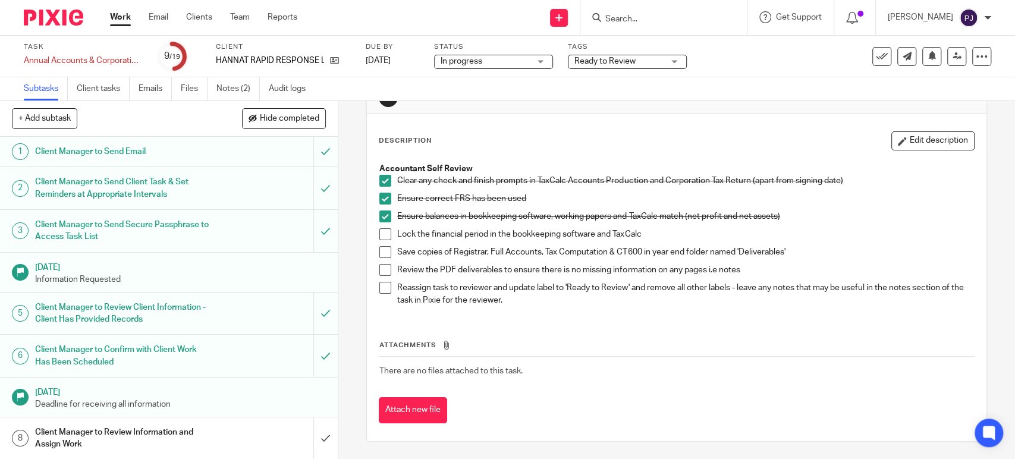
click at [383, 237] on span at bounding box center [385, 234] width 12 height 12
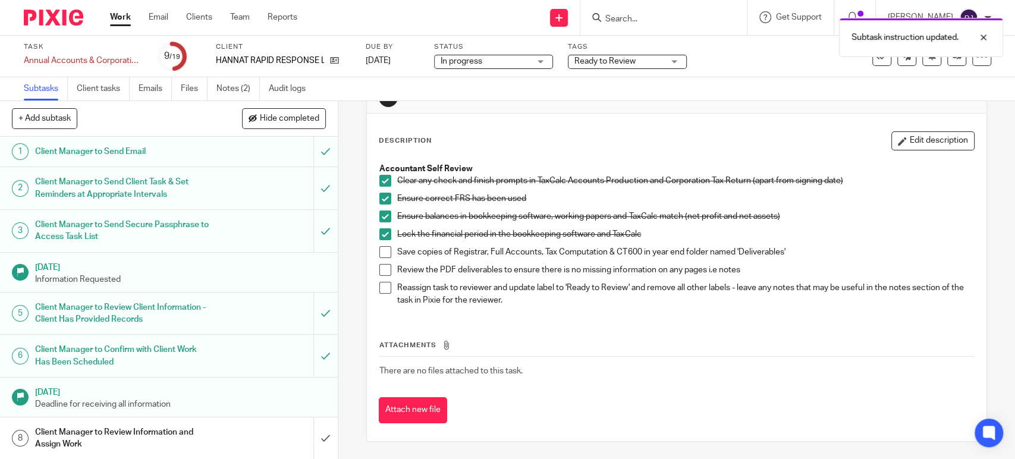
click at [381, 252] on span at bounding box center [385, 252] width 12 height 12
click at [379, 275] on span at bounding box center [385, 270] width 12 height 12
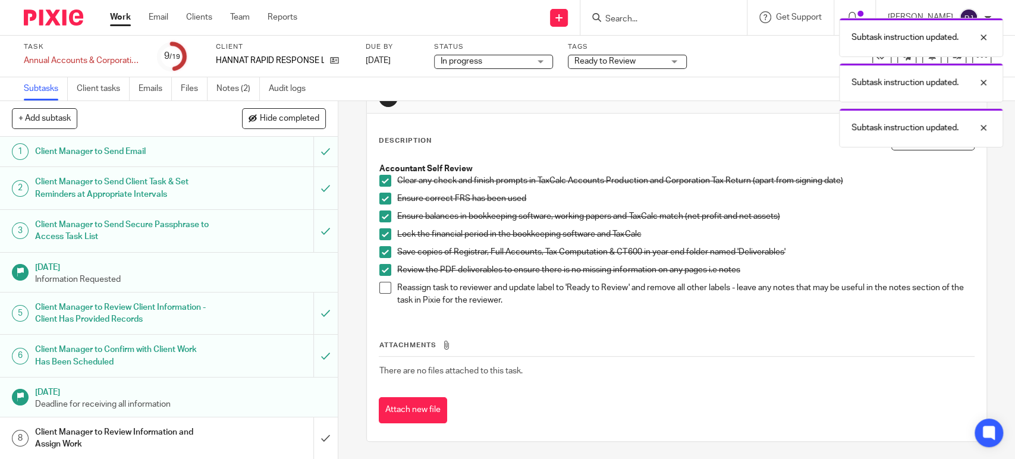
click at [379, 288] on span at bounding box center [385, 288] width 12 height 12
click at [295, 86] on link "Audit logs" at bounding box center [292, 88] width 46 height 23
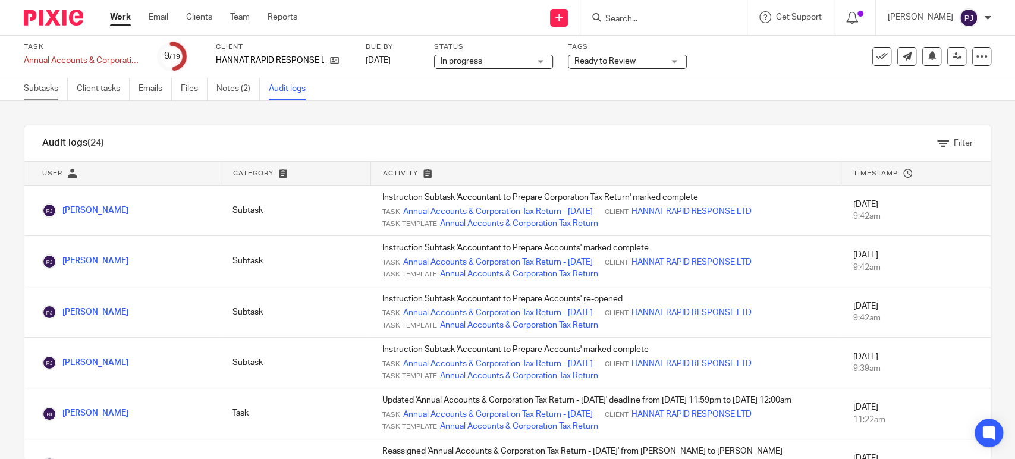
click at [39, 89] on link "Subtasks" at bounding box center [46, 88] width 44 height 23
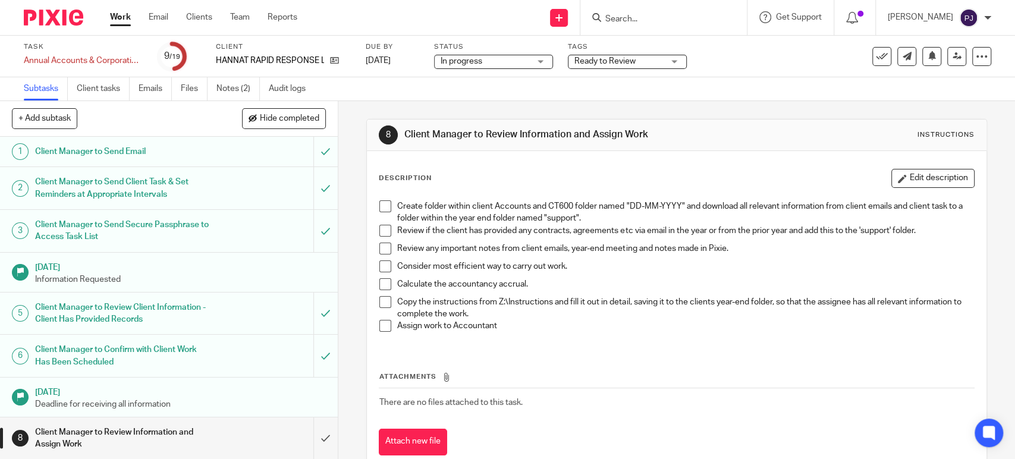
scroll to position [264, 0]
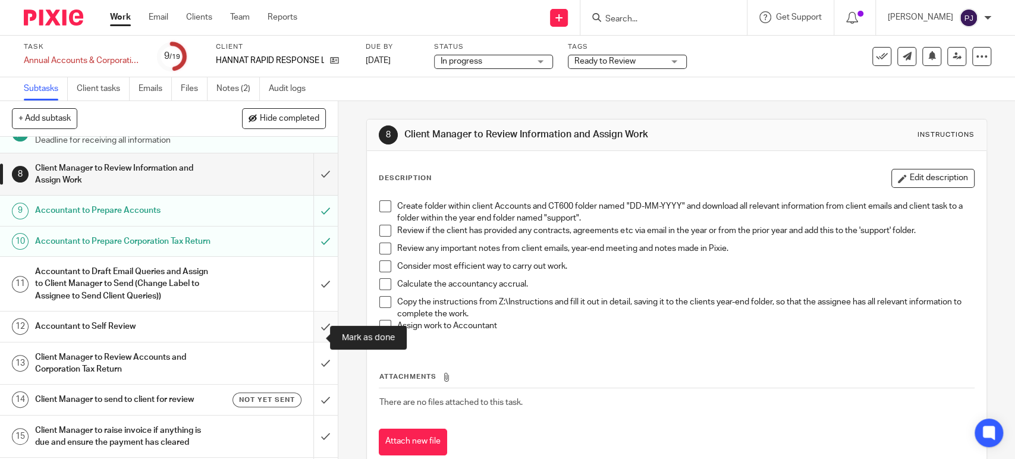
click at [308, 335] on input "submit" at bounding box center [169, 326] width 338 height 30
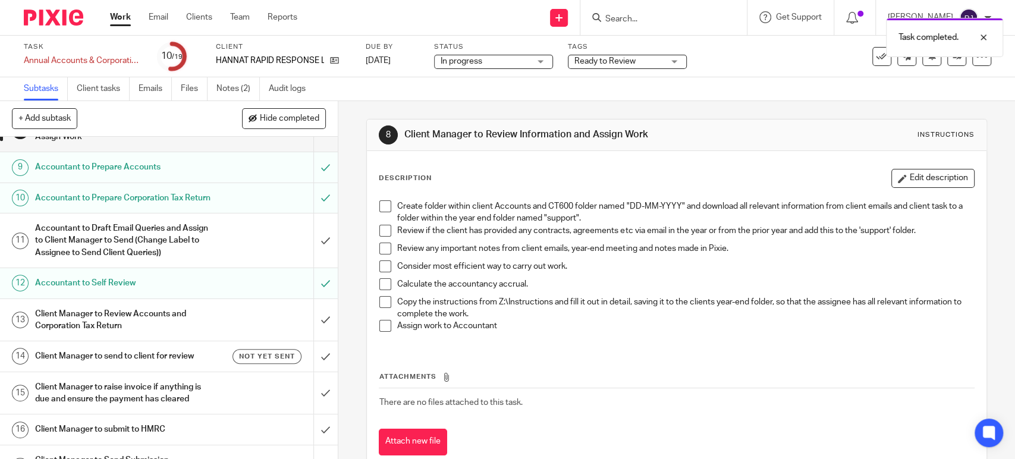
scroll to position [330, 0]
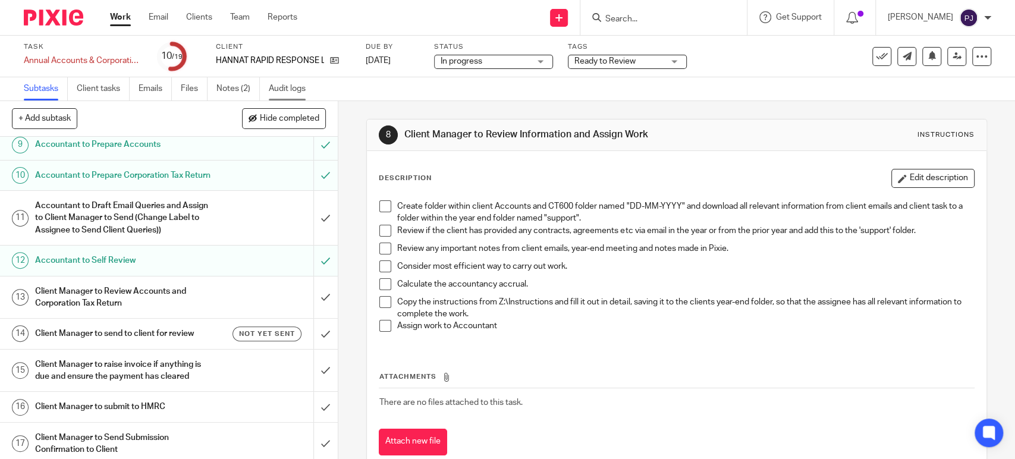
click at [308, 89] on link "Audit logs" at bounding box center [292, 88] width 46 height 23
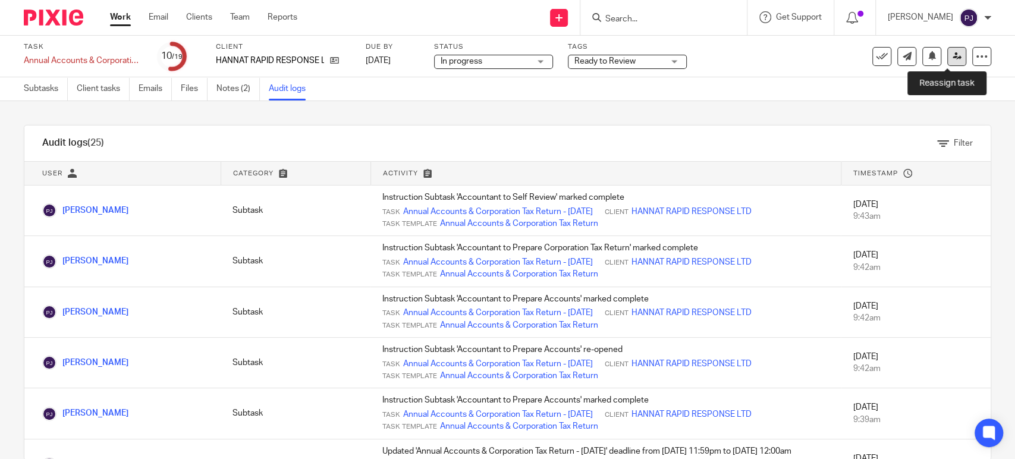
click at [952, 58] on icon at bounding box center [956, 56] width 9 height 9
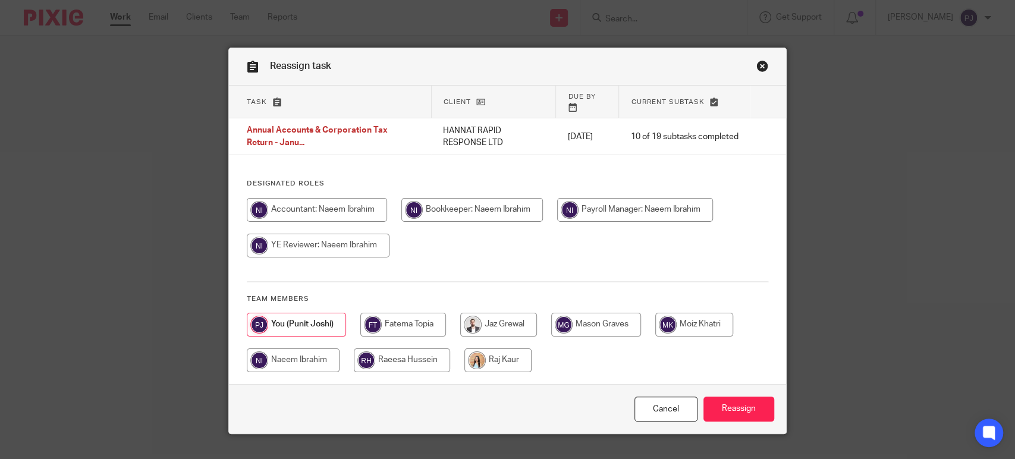
click at [300, 348] on input "radio" at bounding box center [293, 360] width 93 height 24
radio input "true"
click at [731, 396] on input "Reassign" at bounding box center [738, 409] width 71 height 26
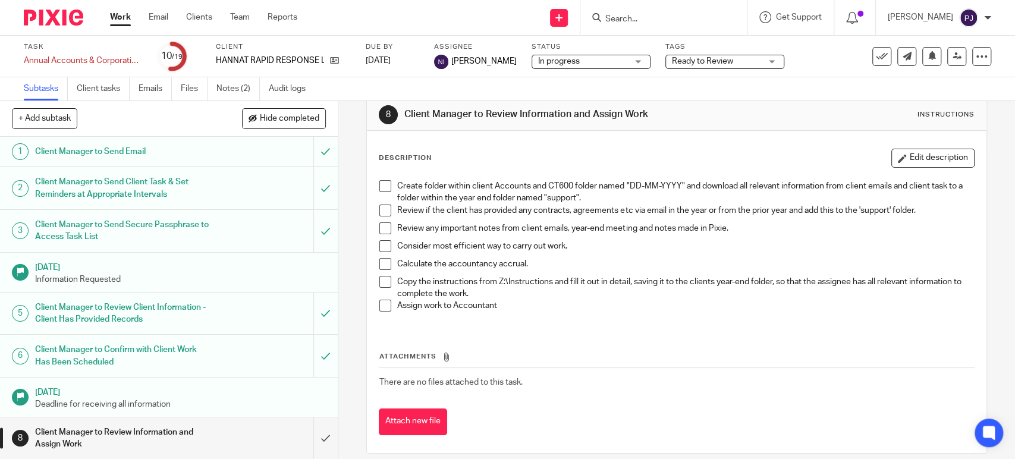
scroll to position [32, 0]
